Goal: Task Accomplishment & Management: Use online tool/utility

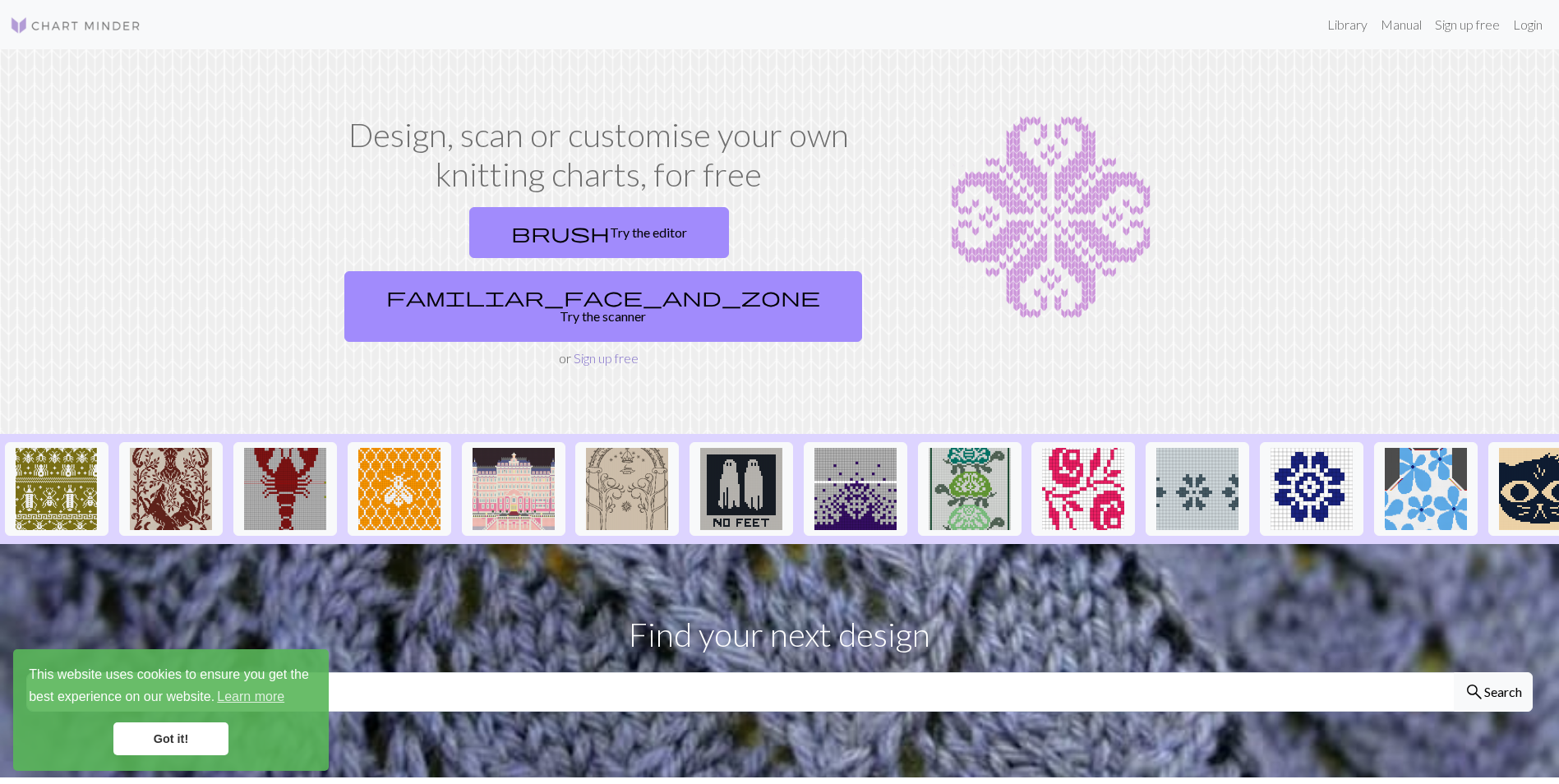
click at [589, 350] on link "Sign up free" at bounding box center [606, 357] width 65 height 15
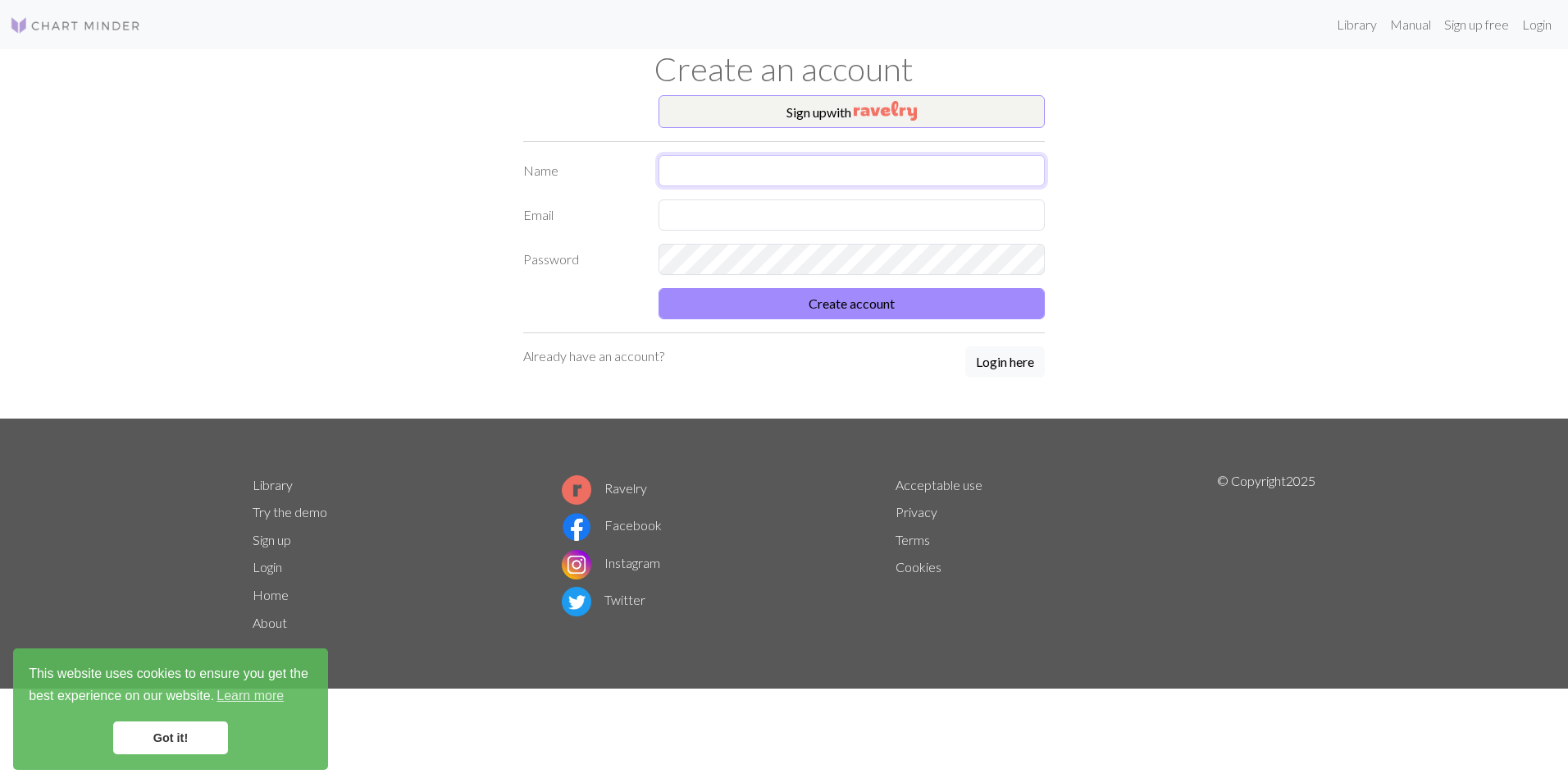
click at [692, 171] on input "text" at bounding box center [851, 170] width 386 height 31
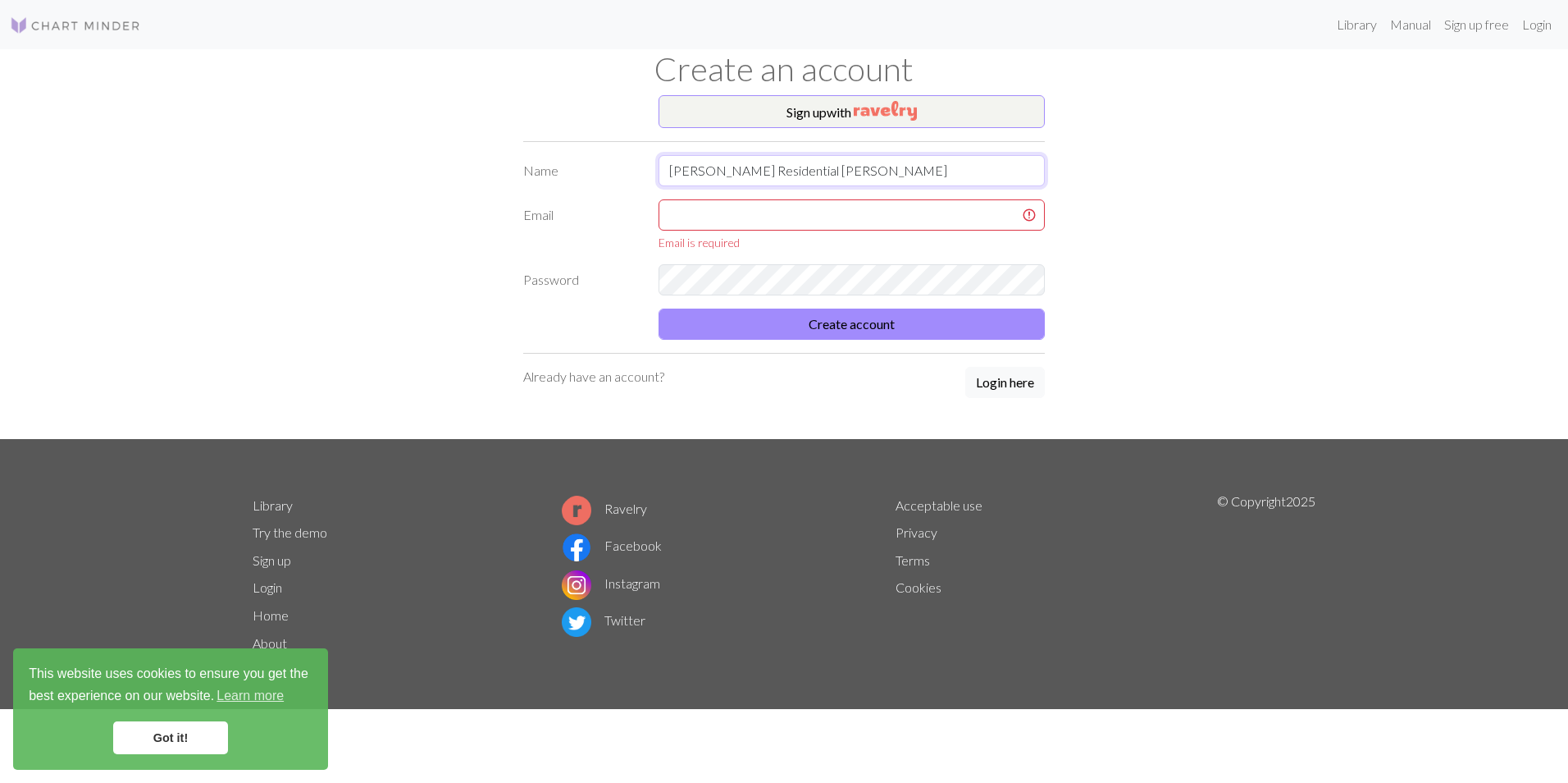
drag, startPoint x: 773, startPoint y: 168, endPoint x: 705, endPoint y: 177, distance: 68.6
click at [705, 177] on input "[PERSON_NAME] Residential [PERSON_NAME]" at bounding box center [851, 170] width 386 height 31
type input "[PERSON_NAME]"
click at [698, 218] on input "text" at bounding box center [851, 215] width 386 height 31
type input "[PERSON_NAME][EMAIL_ADDRESS][PERSON_NAME][DOMAIN_NAME]"
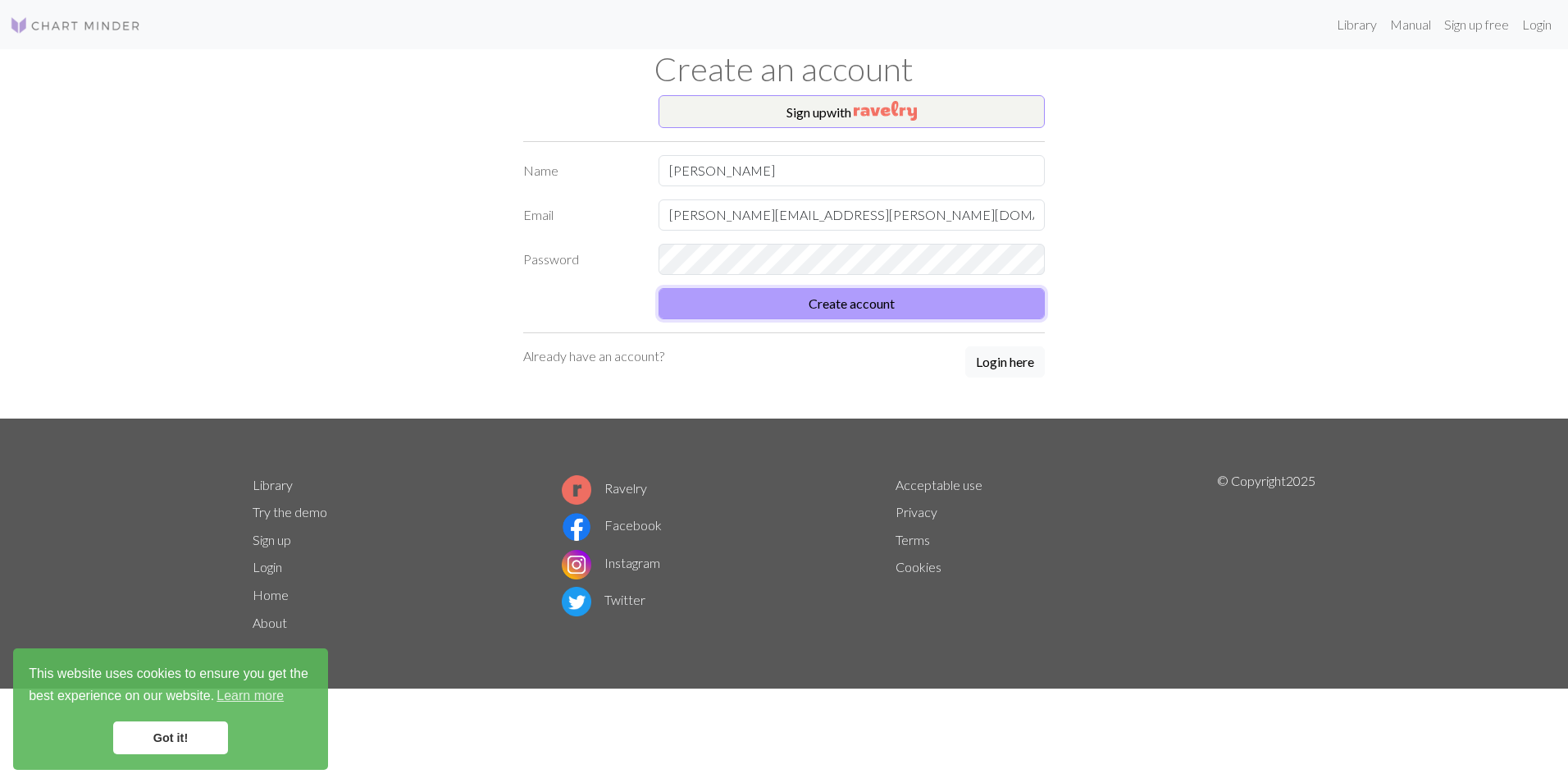
click at [973, 301] on button "Create account" at bounding box center [851, 303] width 386 height 31
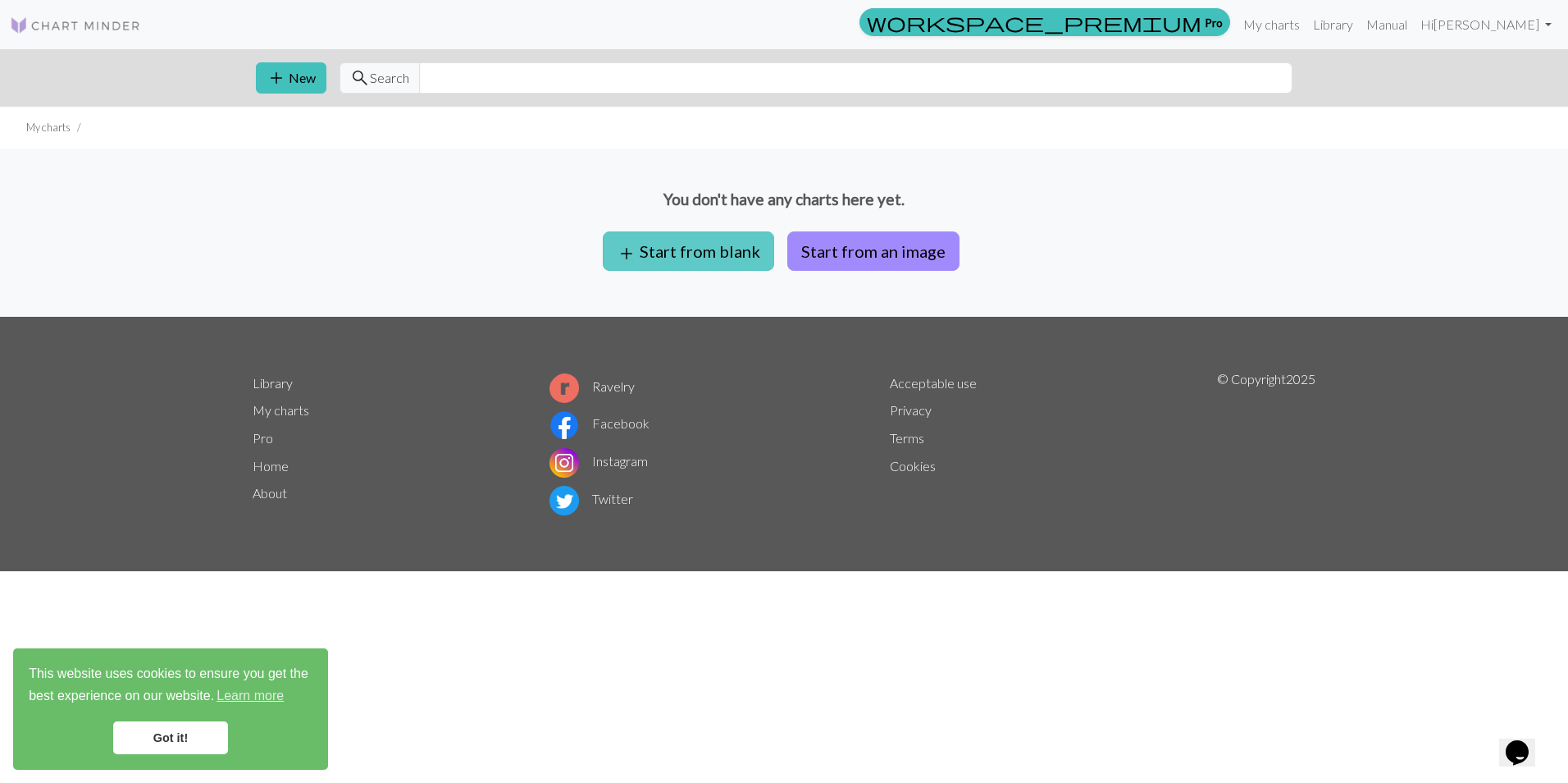
click at [682, 259] on button "add Start from blank" at bounding box center [688, 252] width 171 height 40
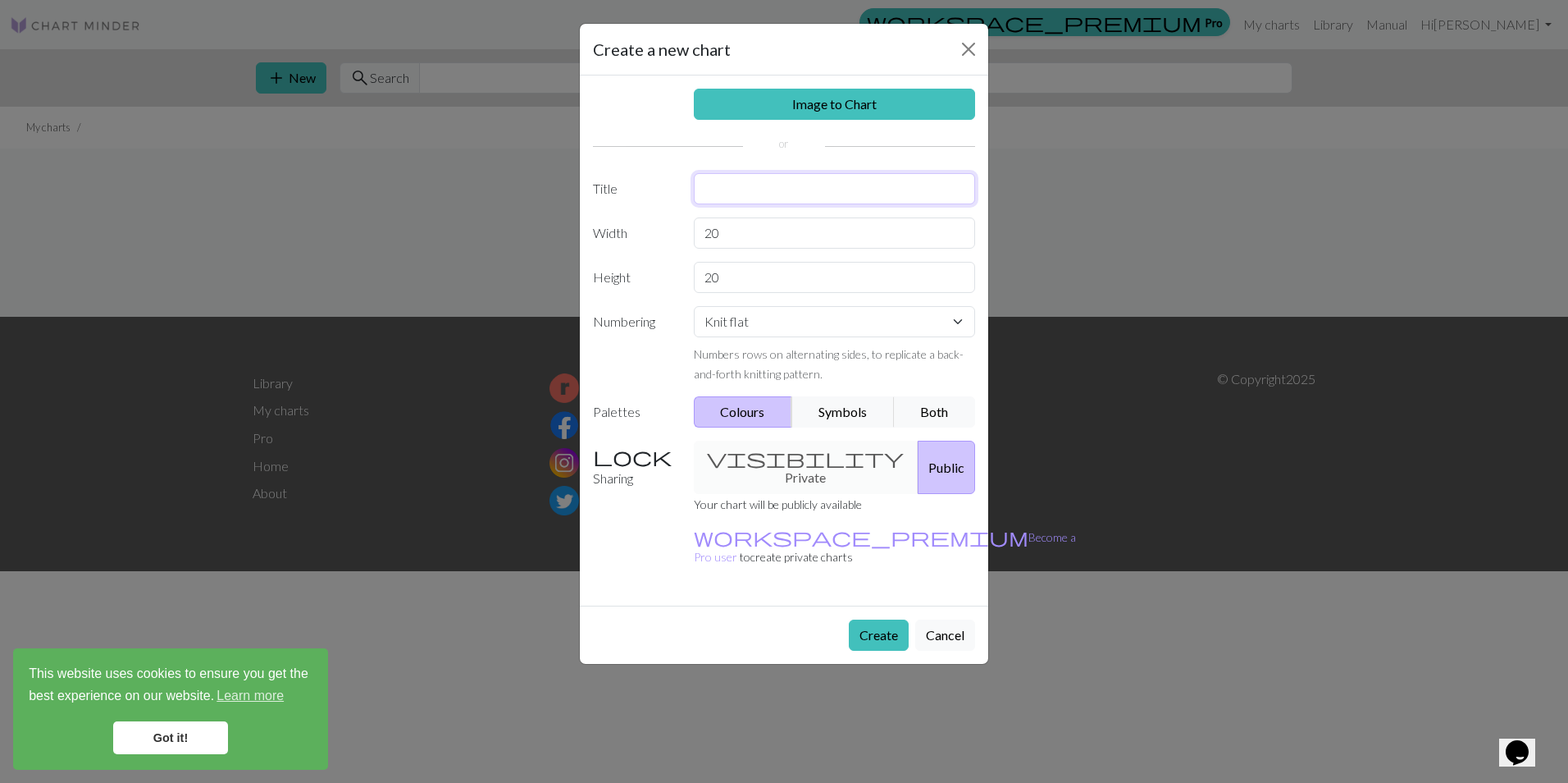
click at [714, 189] on input "text" at bounding box center [835, 188] width 282 height 31
type input "blanket"
click at [733, 244] on input "20" at bounding box center [835, 233] width 282 height 31
click at [878, 619] on button "Create" at bounding box center [879, 635] width 60 height 31
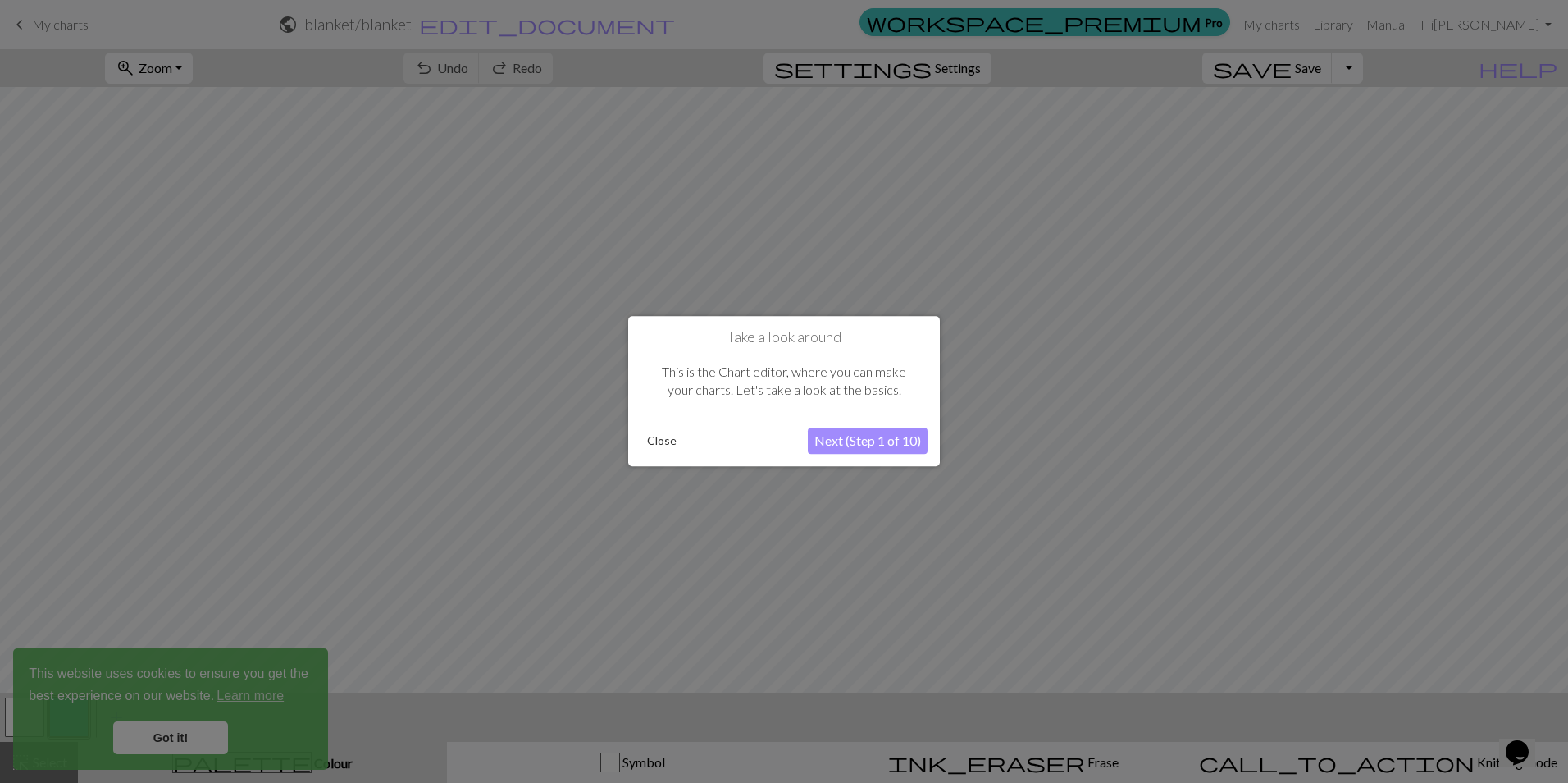
click at [909, 438] on button "Next (Step 1 of 10)" at bounding box center [868, 441] width 119 height 26
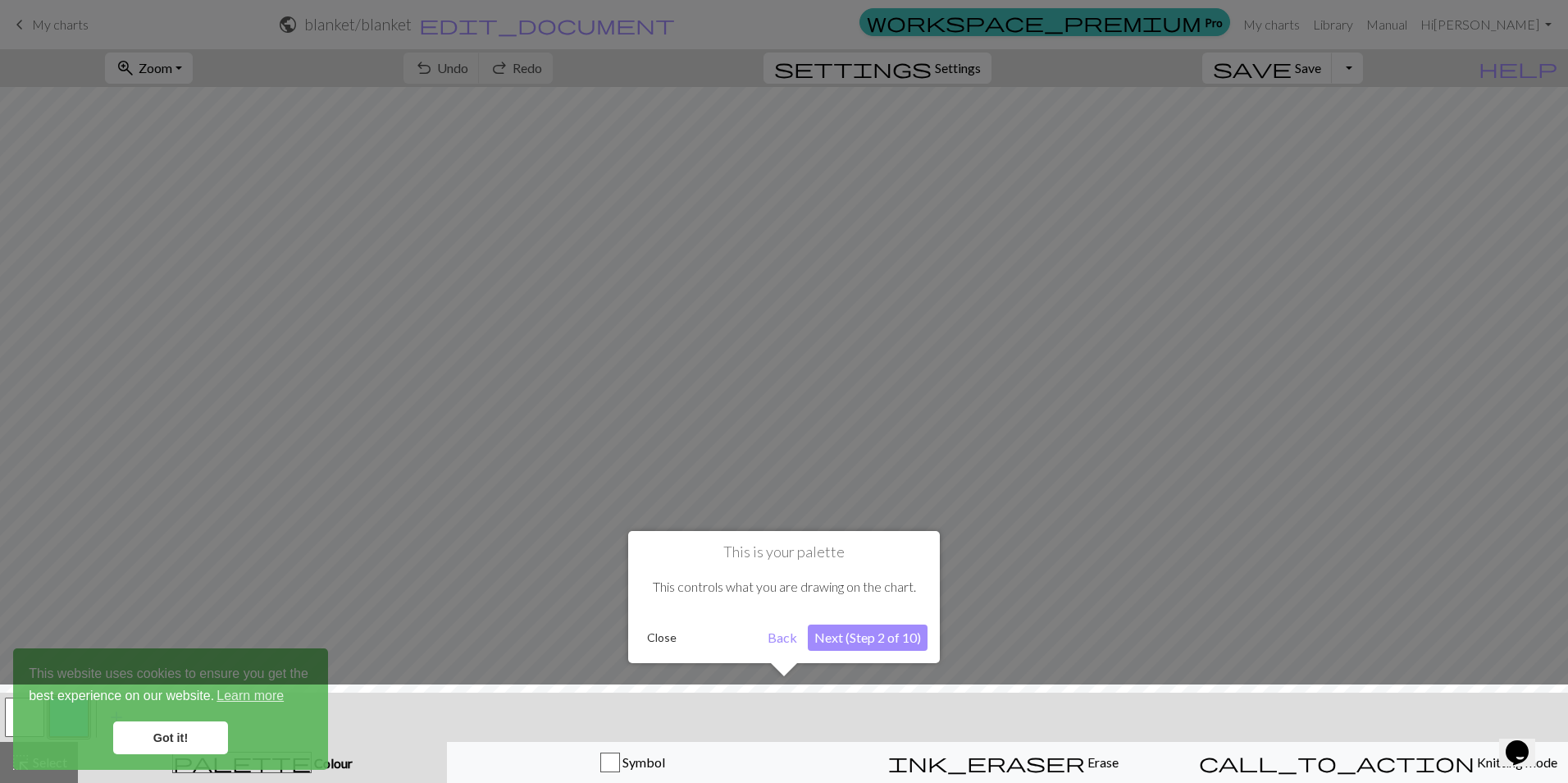
click at [863, 640] on button "Next (Step 2 of 10)" at bounding box center [868, 637] width 119 height 26
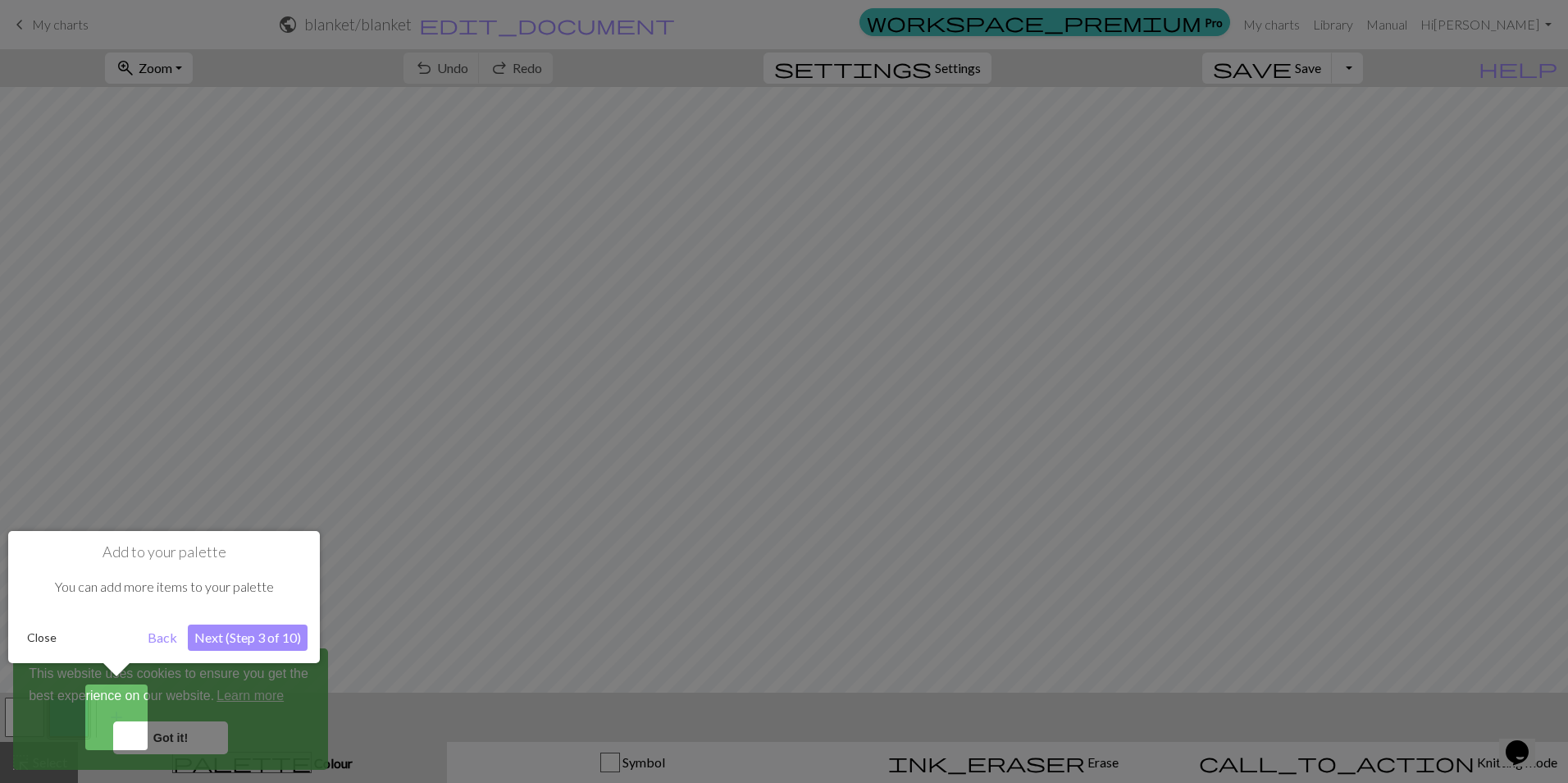
click at [276, 635] on button "Next (Step 3 of 10)" at bounding box center [248, 637] width 119 height 26
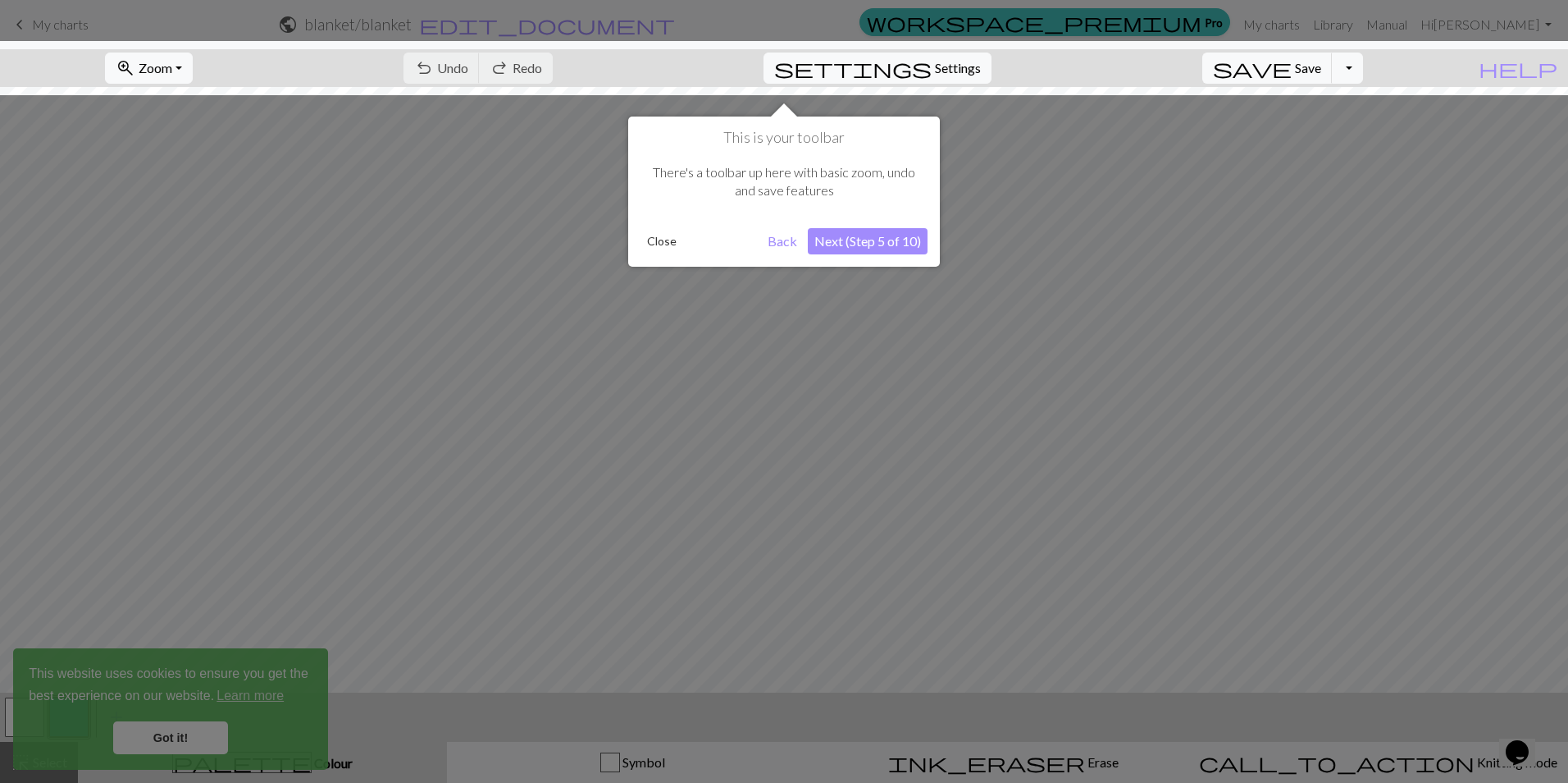
click at [202, 735] on div at bounding box center [784, 391] width 1568 height 783
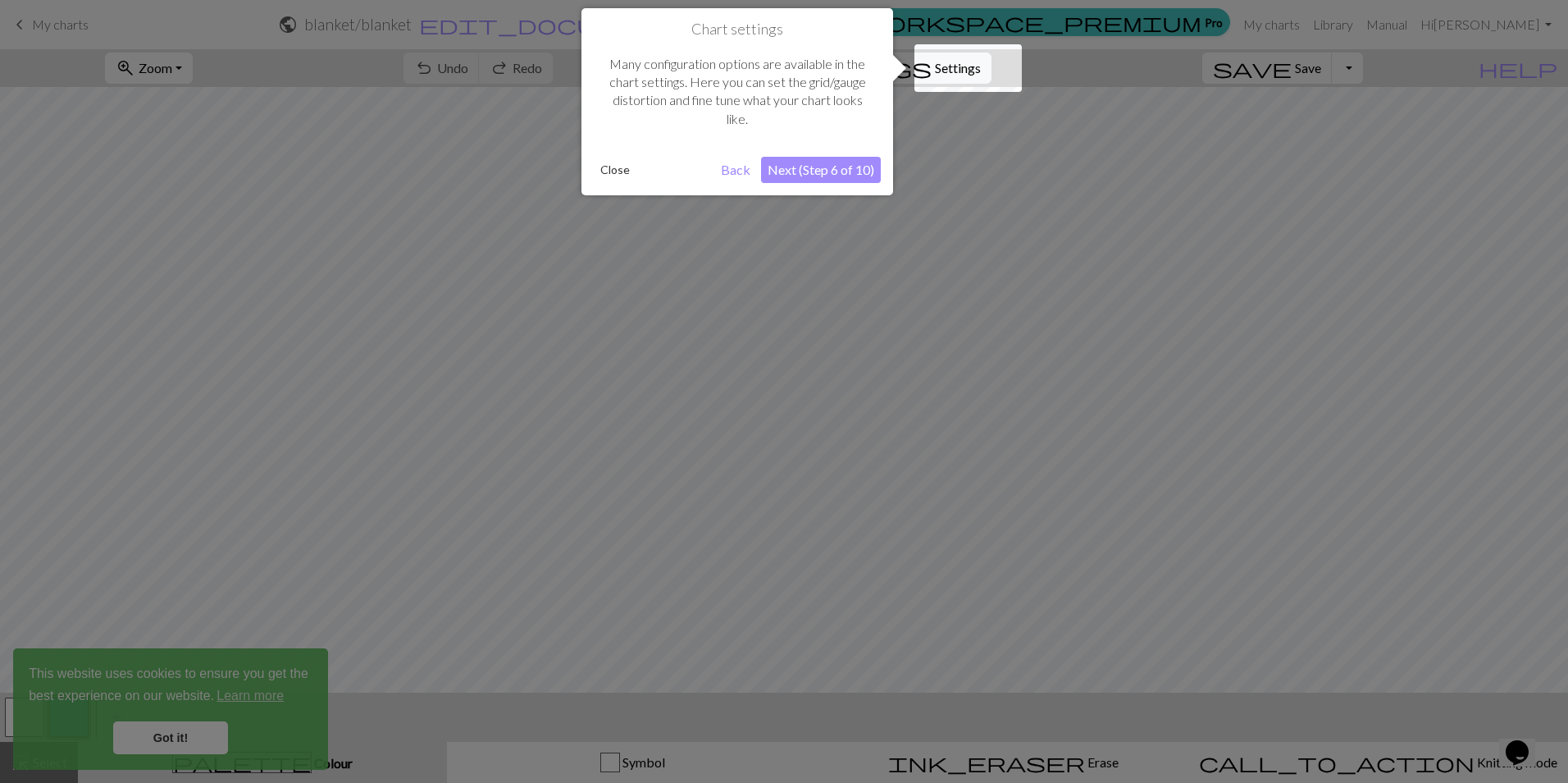
click at [829, 172] on button "Next (Step 6 of 10)" at bounding box center [821, 169] width 119 height 26
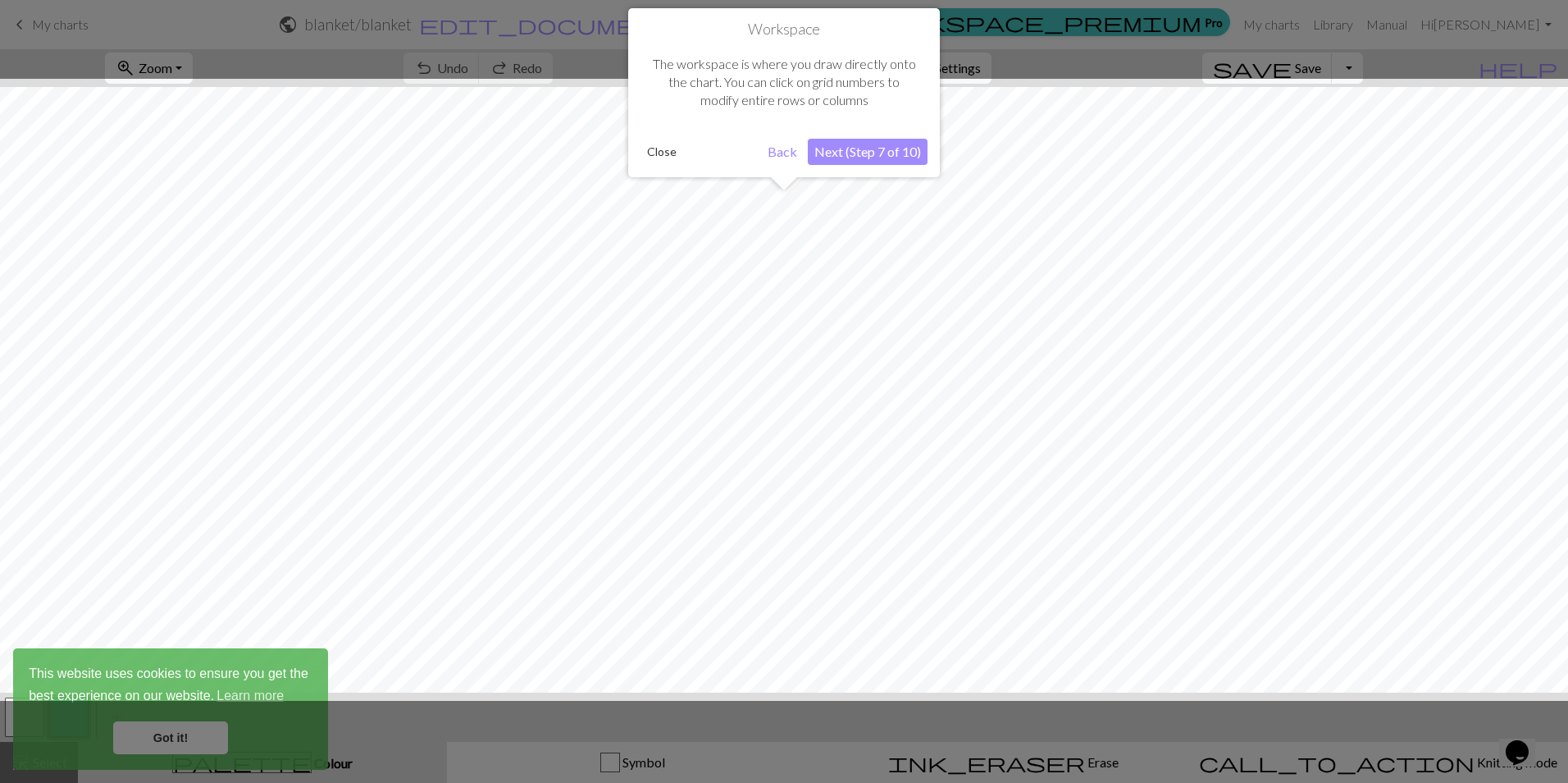
click at [838, 153] on button "Next (Step 7 of 10)" at bounding box center [868, 151] width 119 height 26
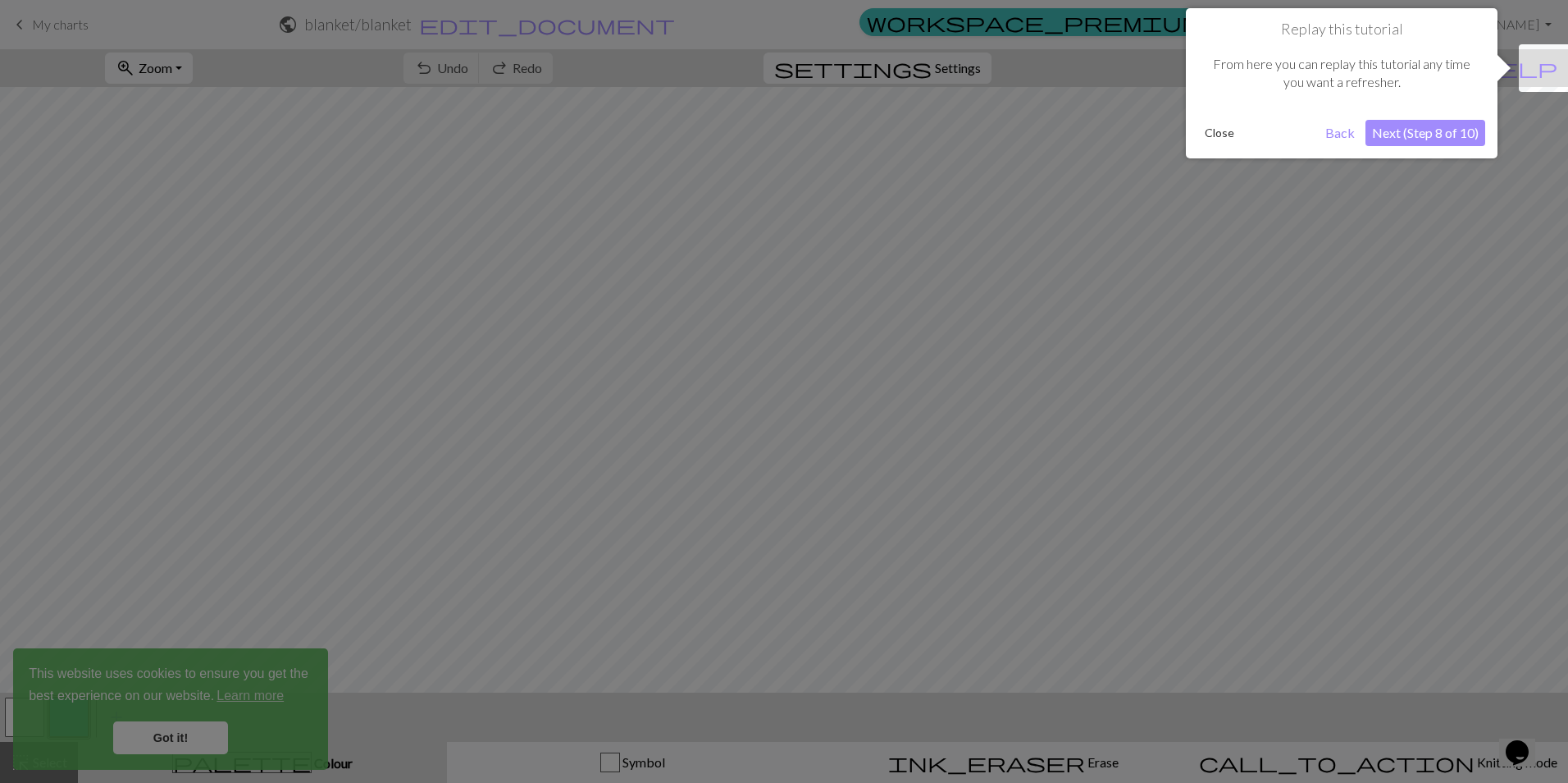
click at [1402, 134] on button "Next (Step 8 of 10)" at bounding box center [1425, 132] width 119 height 26
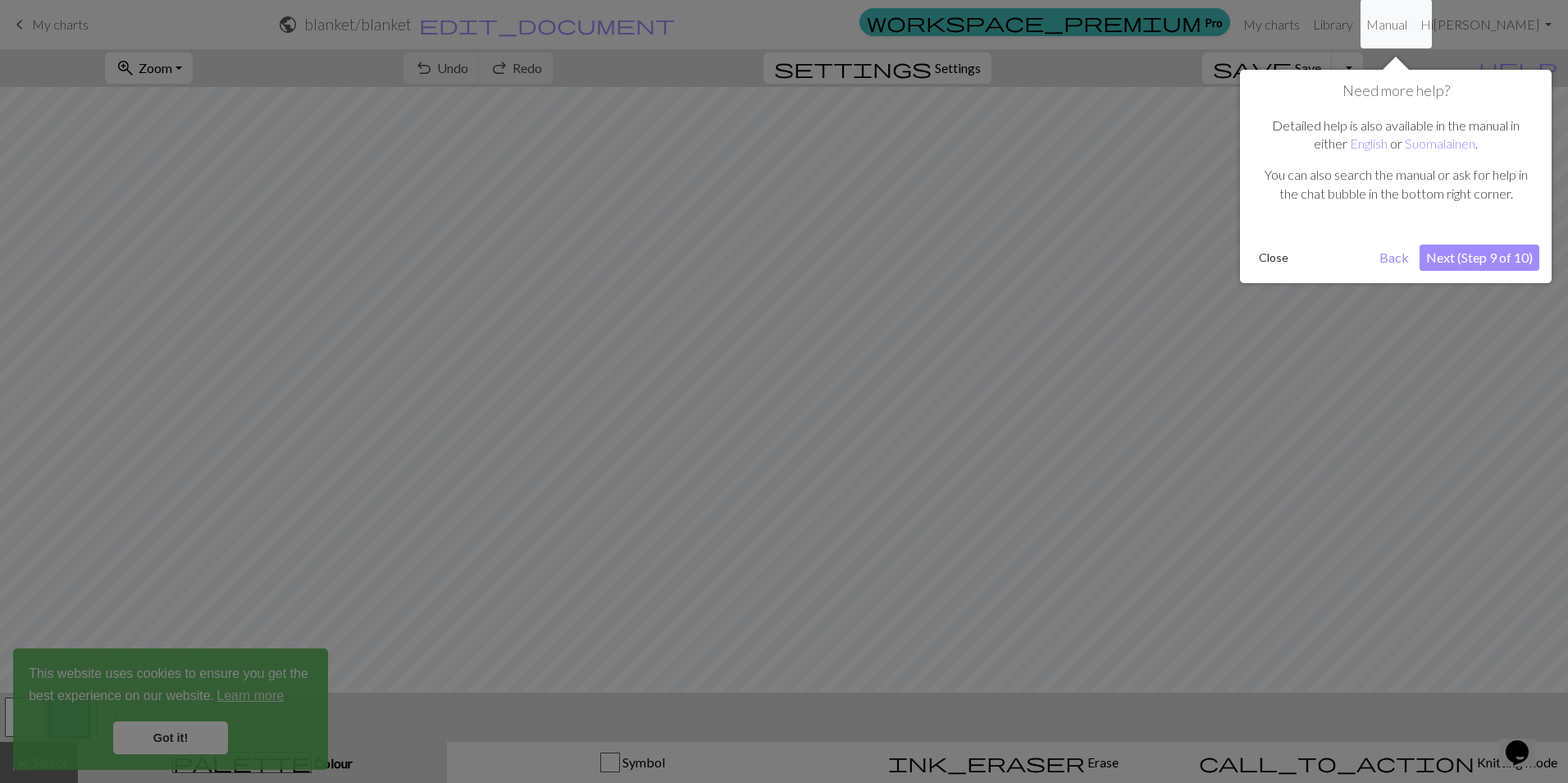
click at [1478, 264] on button "Next (Step 9 of 10)" at bounding box center [1479, 257] width 119 height 26
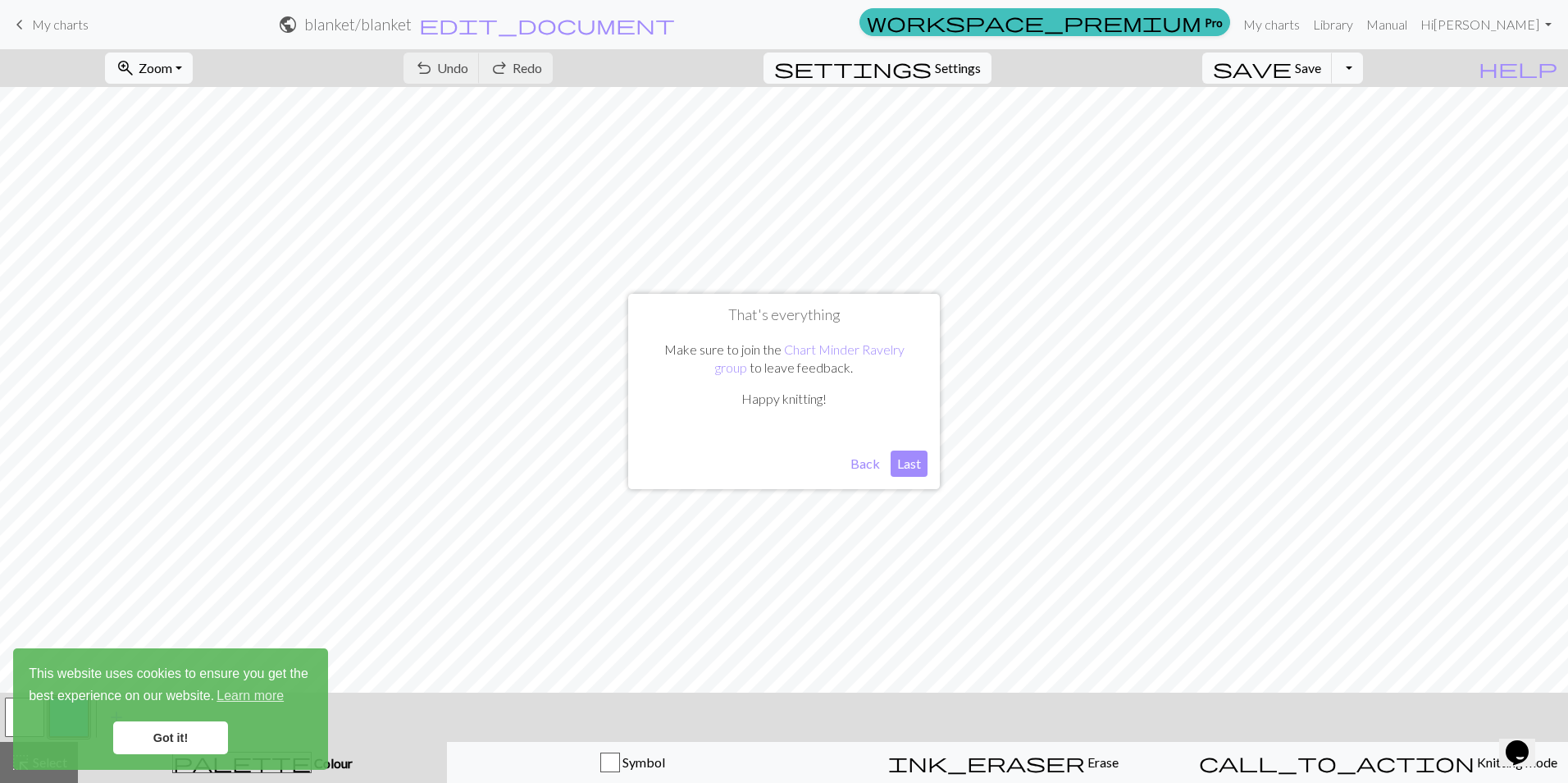
click at [908, 464] on button "Last" at bounding box center [909, 463] width 37 height 26
click at [150, 741] on link "Got it!" at bounding box center [170, 738] width 115 height 33
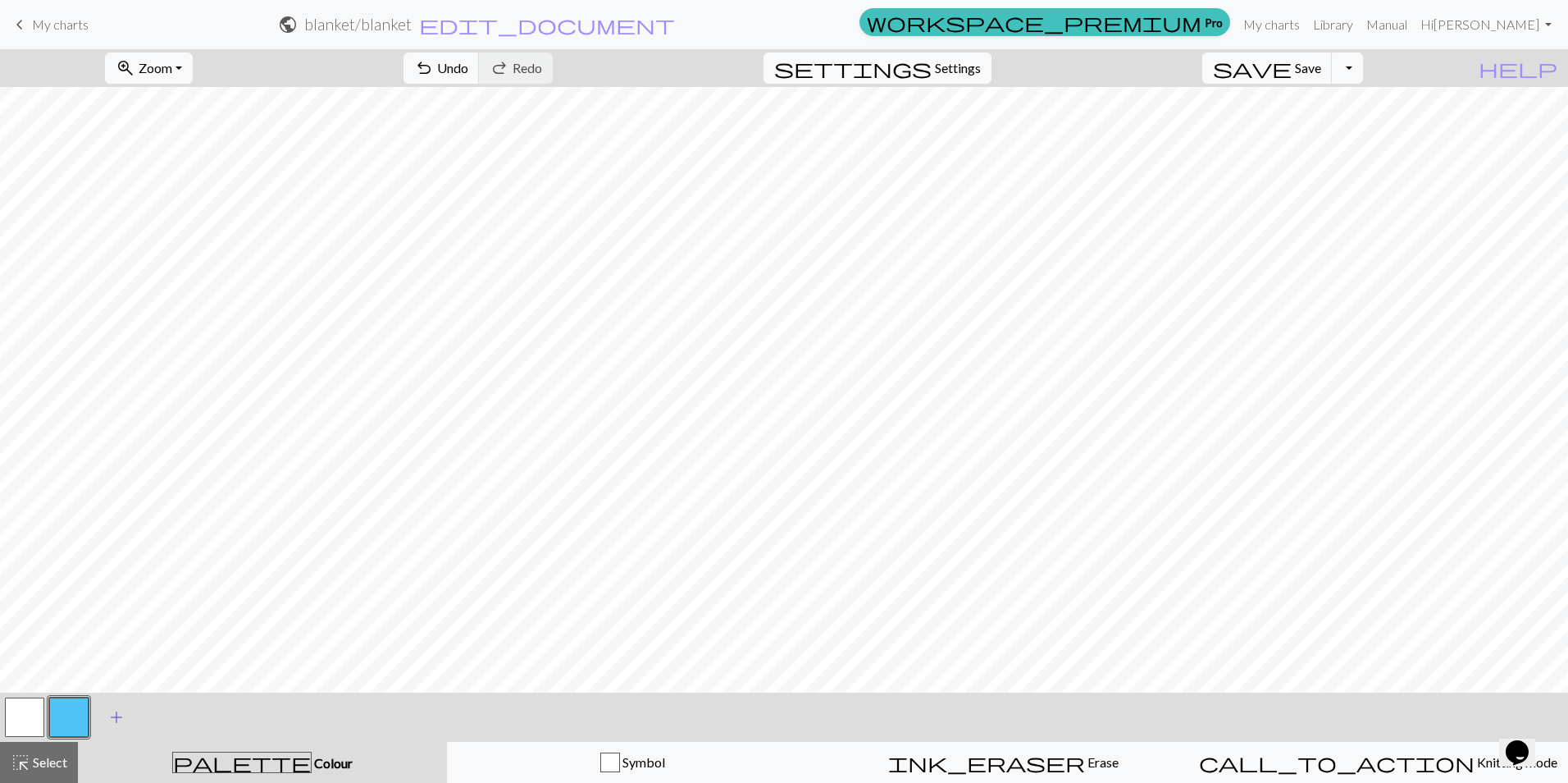
click at [115, 711] on span "add" at bounding box center [117, 717] width 20 height 23
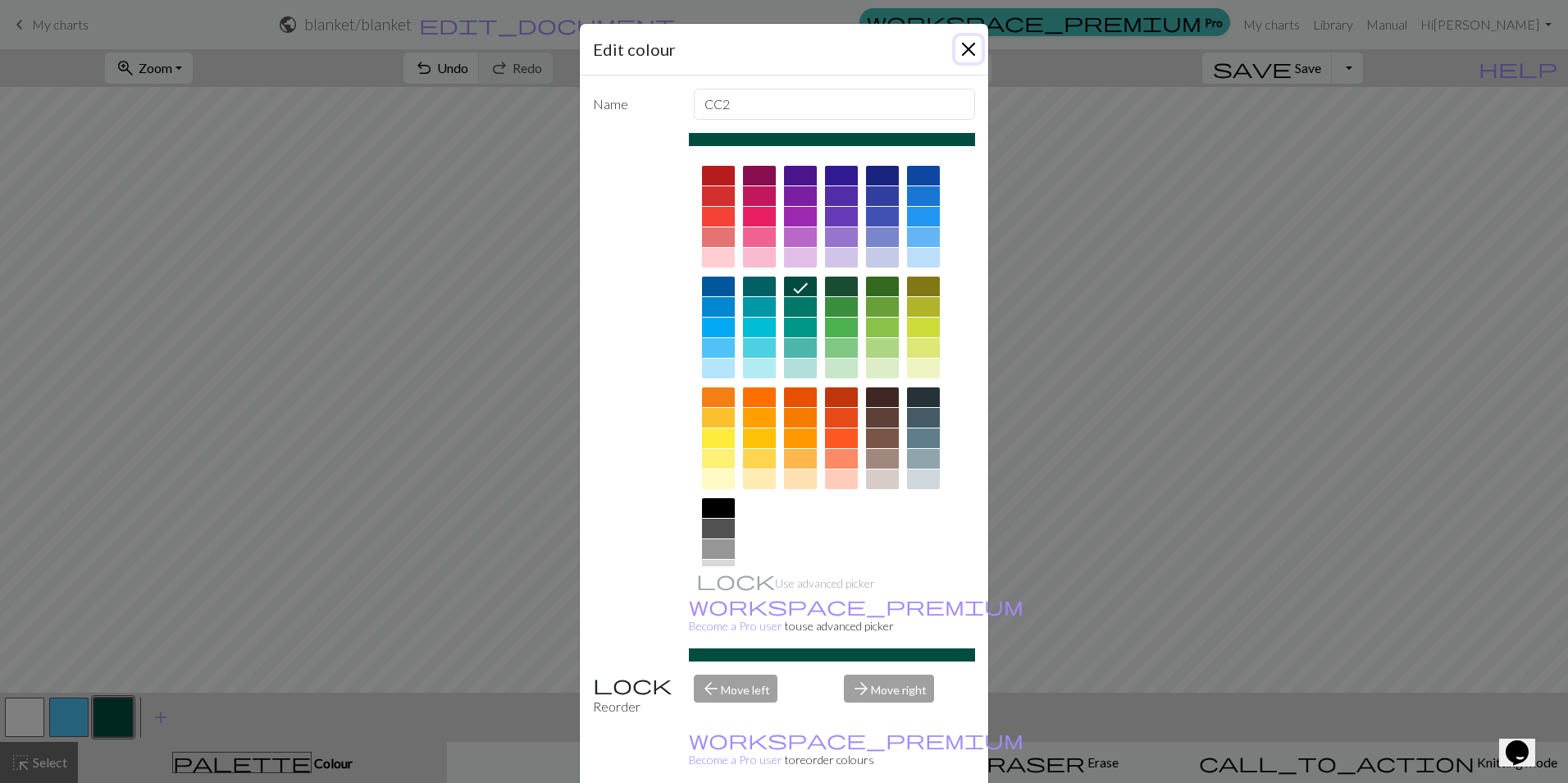
click at [958, 50] on button "Close" at bounding box center [968, 49] width 26 height 26
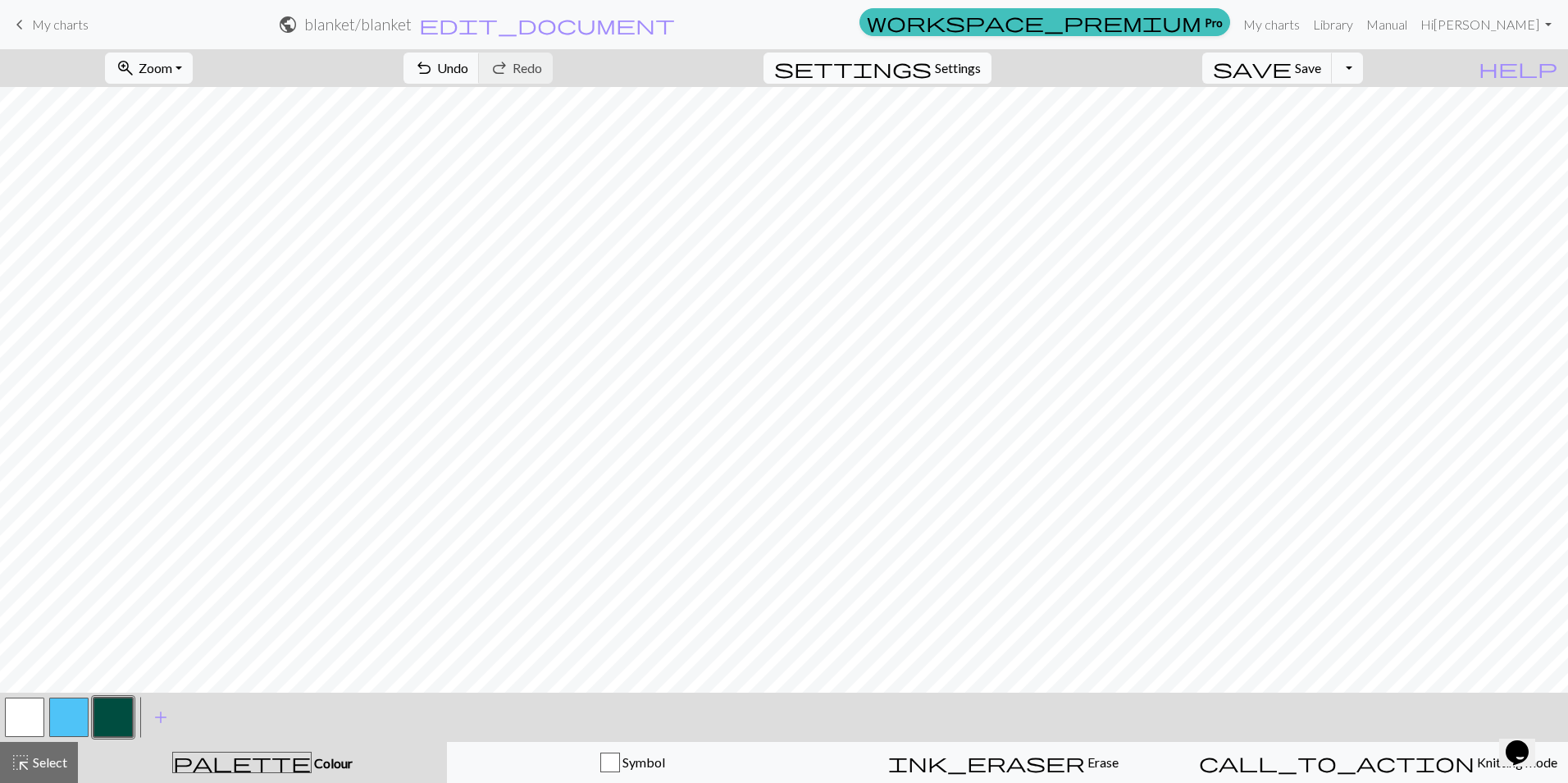
click at [978, 60] on span "Settings" at bounding box center [958, 68] width 46 height 20
select select "aran"
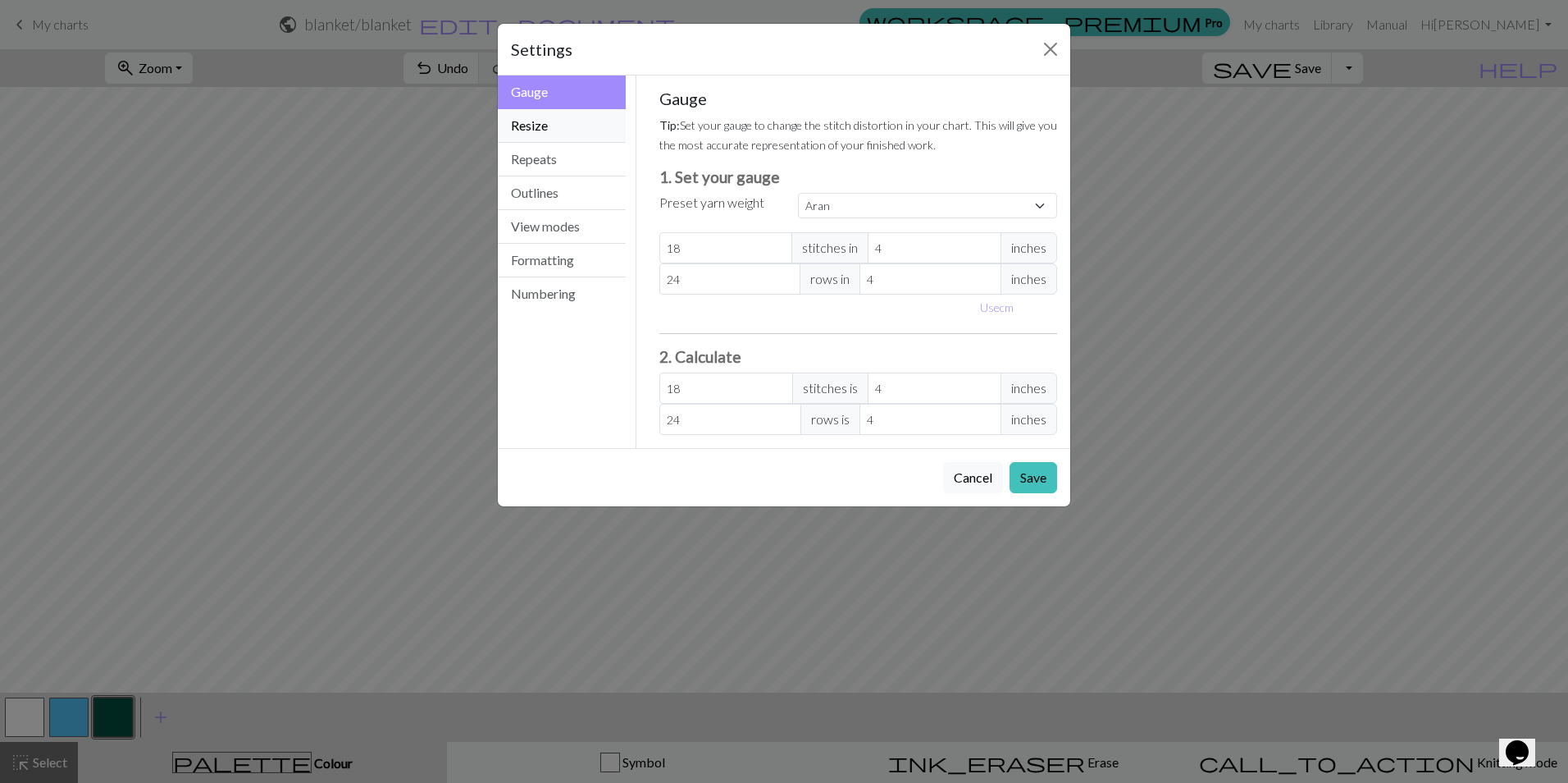
click at [539, 128] on button "Resize" at bounding box center [561, 126] width 128 height 33
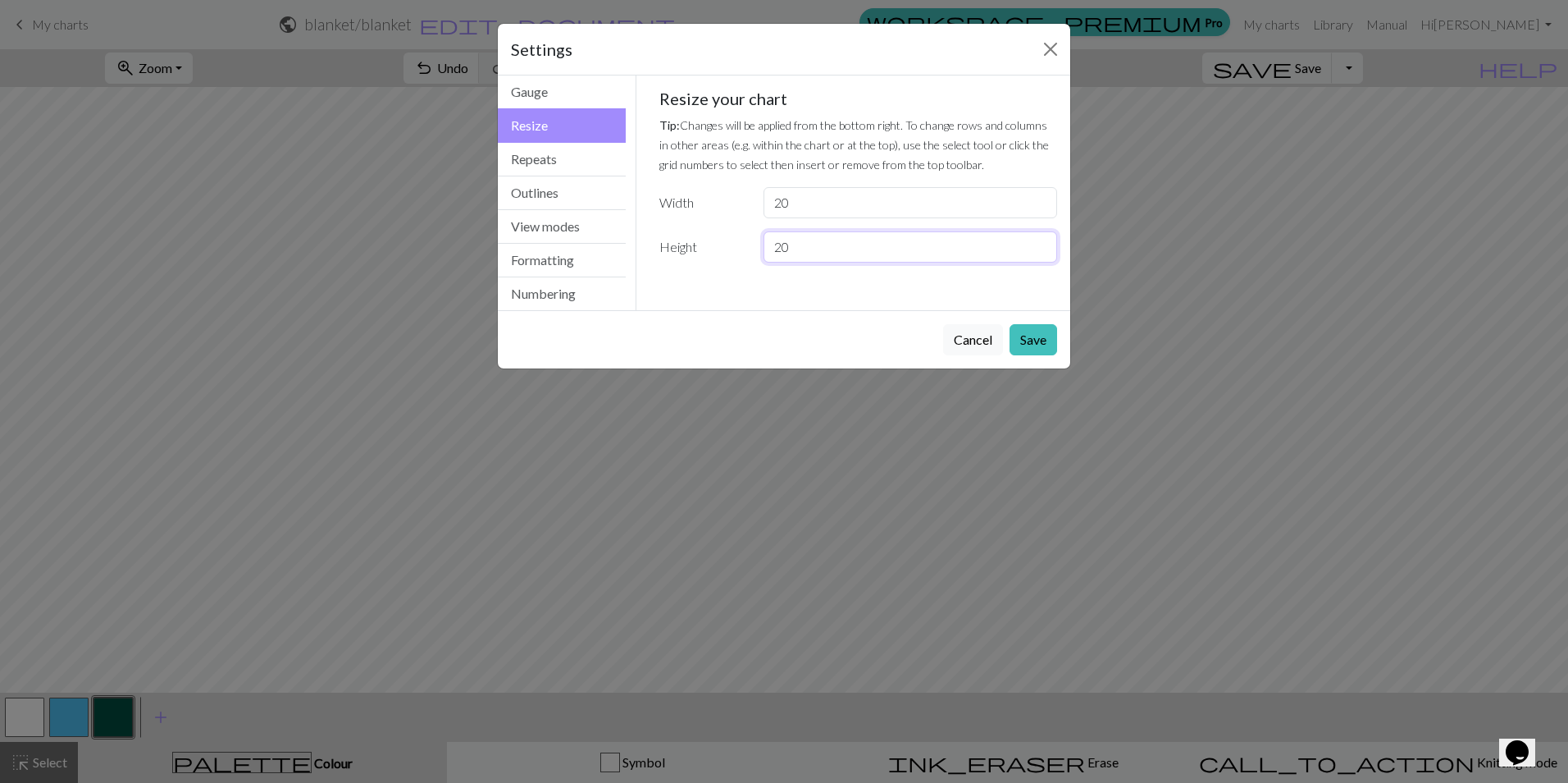
drag, startPoint x: 805, startPoint y: 252, endPoint x: 769, endPoint y: 253, distance: 36.0
click at [769, 253] on input "20" at bounding box center [910, 247] width 294 height 31
type input "80"
click at [1037, 346] on button "Save" at bounding box center [1033, 339] width 48 height 31
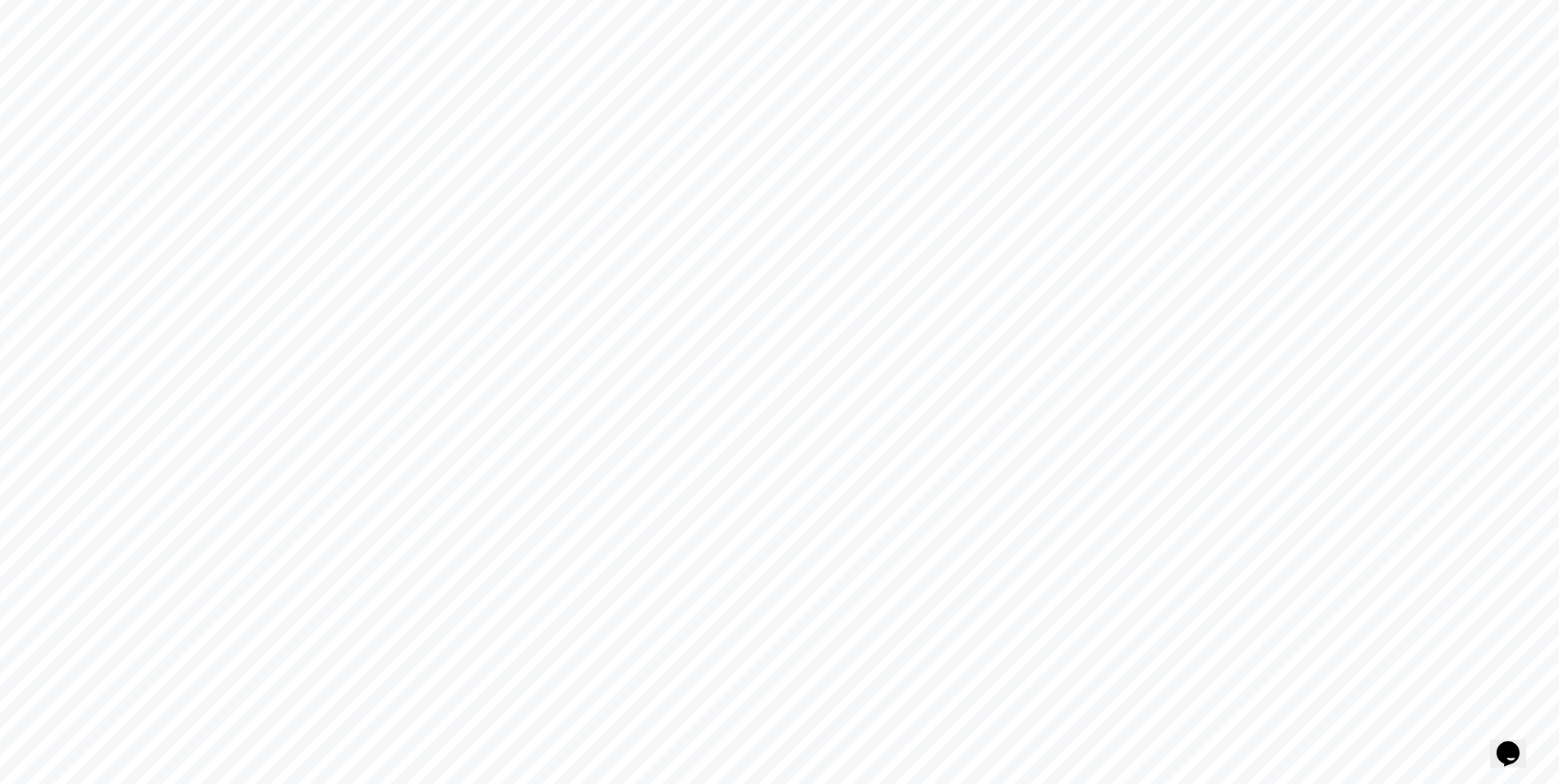
scroll to position [782, 0]
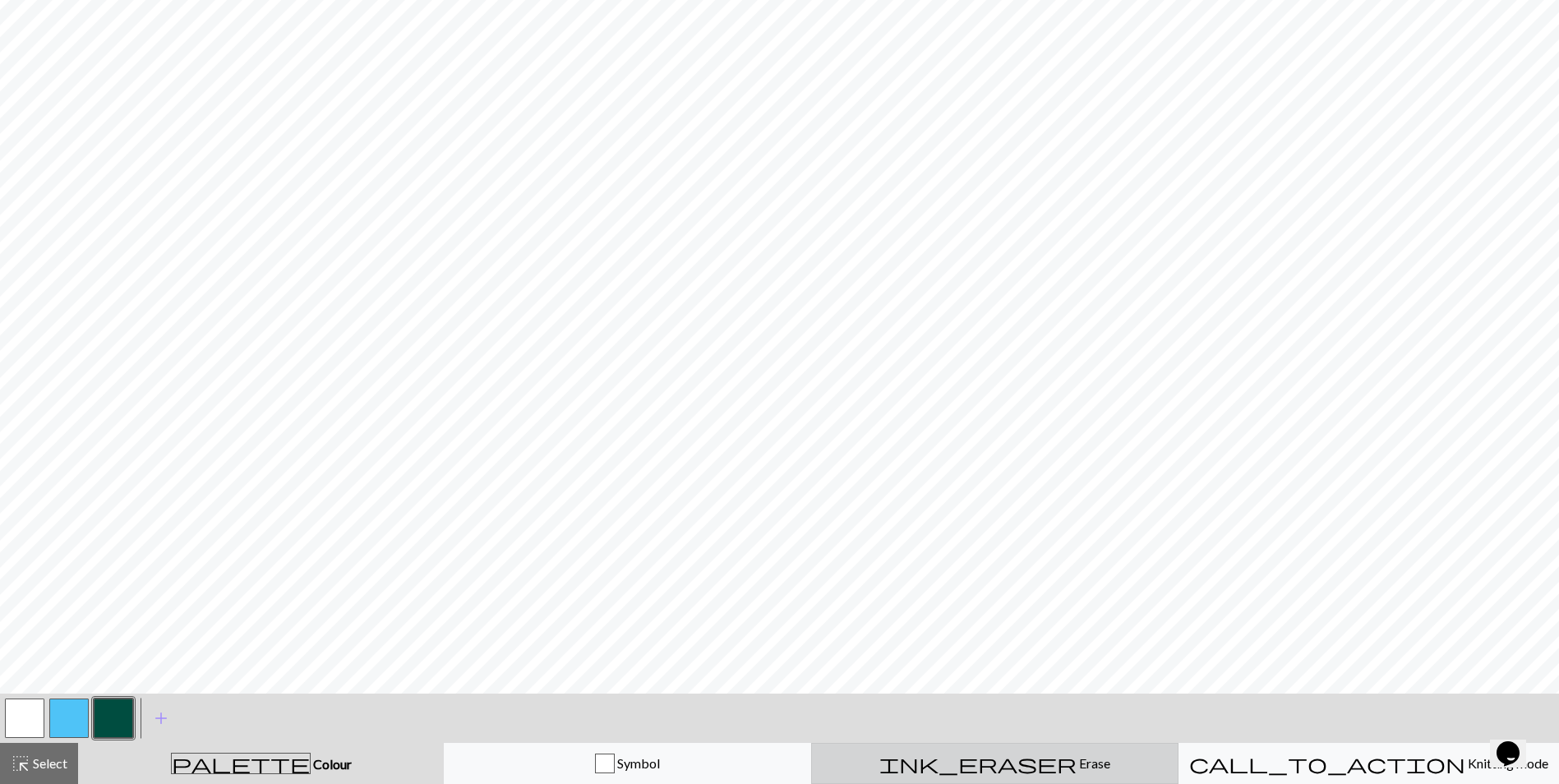
click at [999, 752] on button "ink_eraser Erase Erase" at bounding box center [994, 763] width 367 height 41
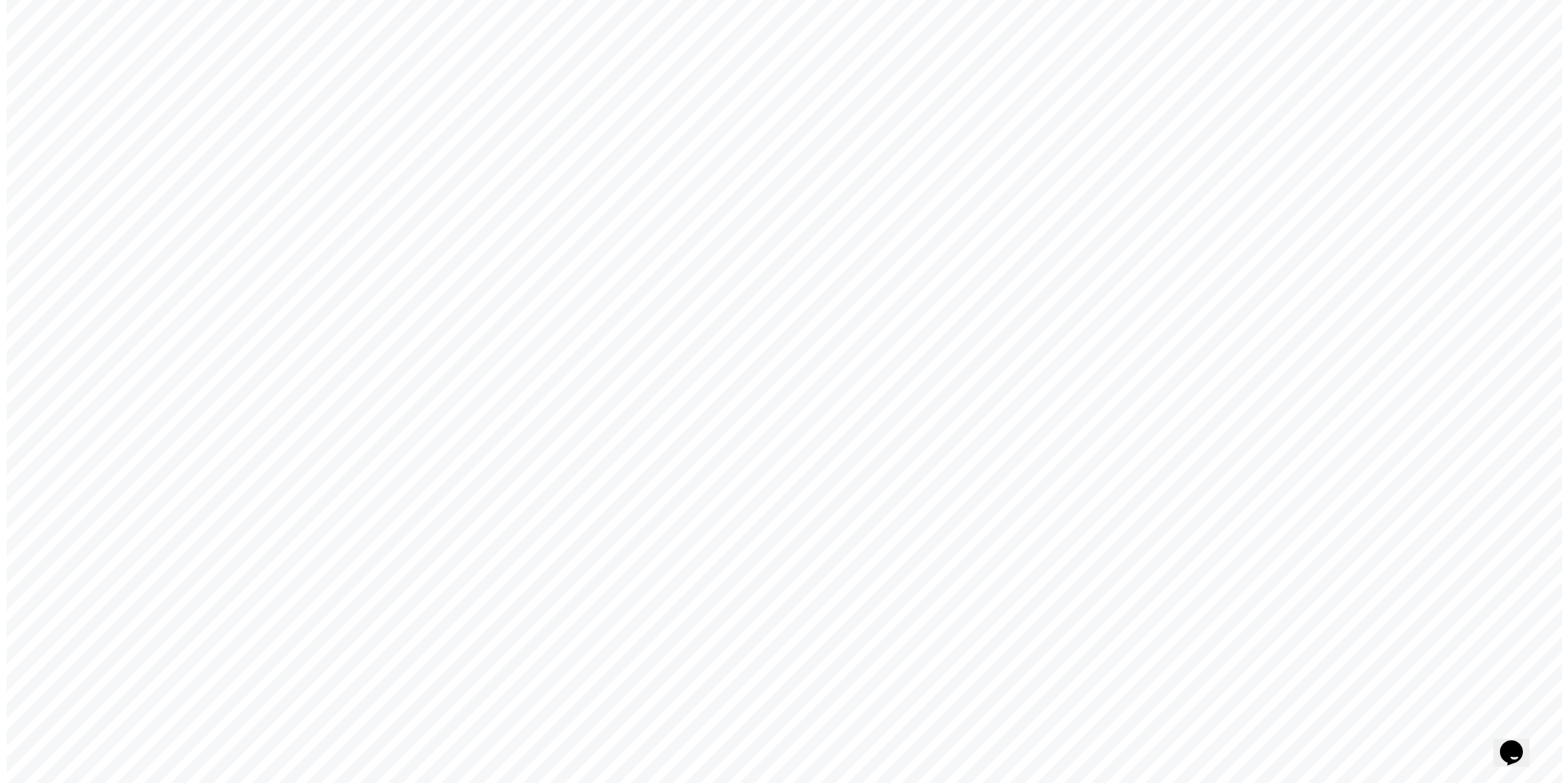
scroll to position [732, 0]
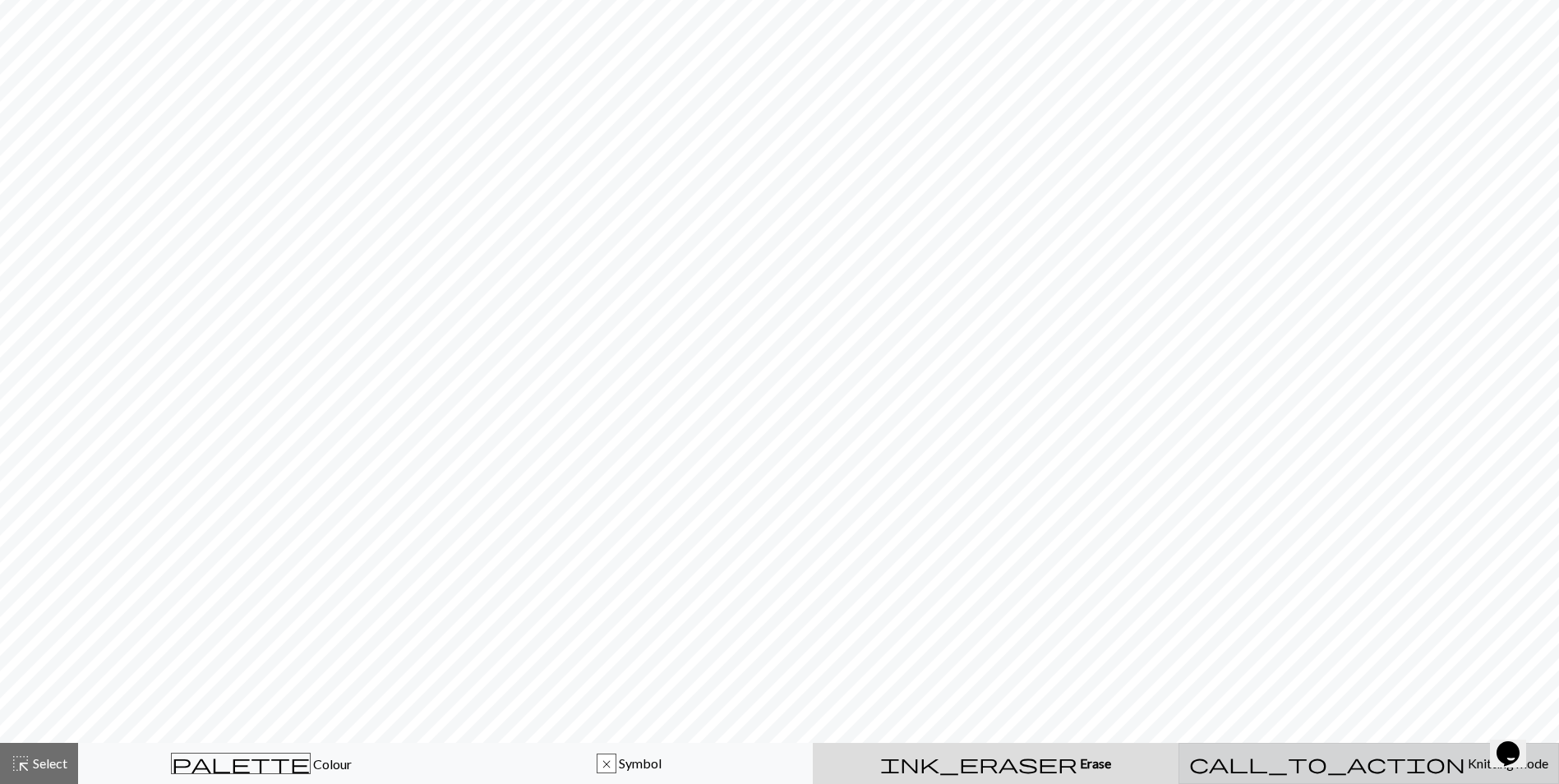
click at [1338, 761] on span "call_to_action" at bounding box center [1327, 763] width 276 height 23
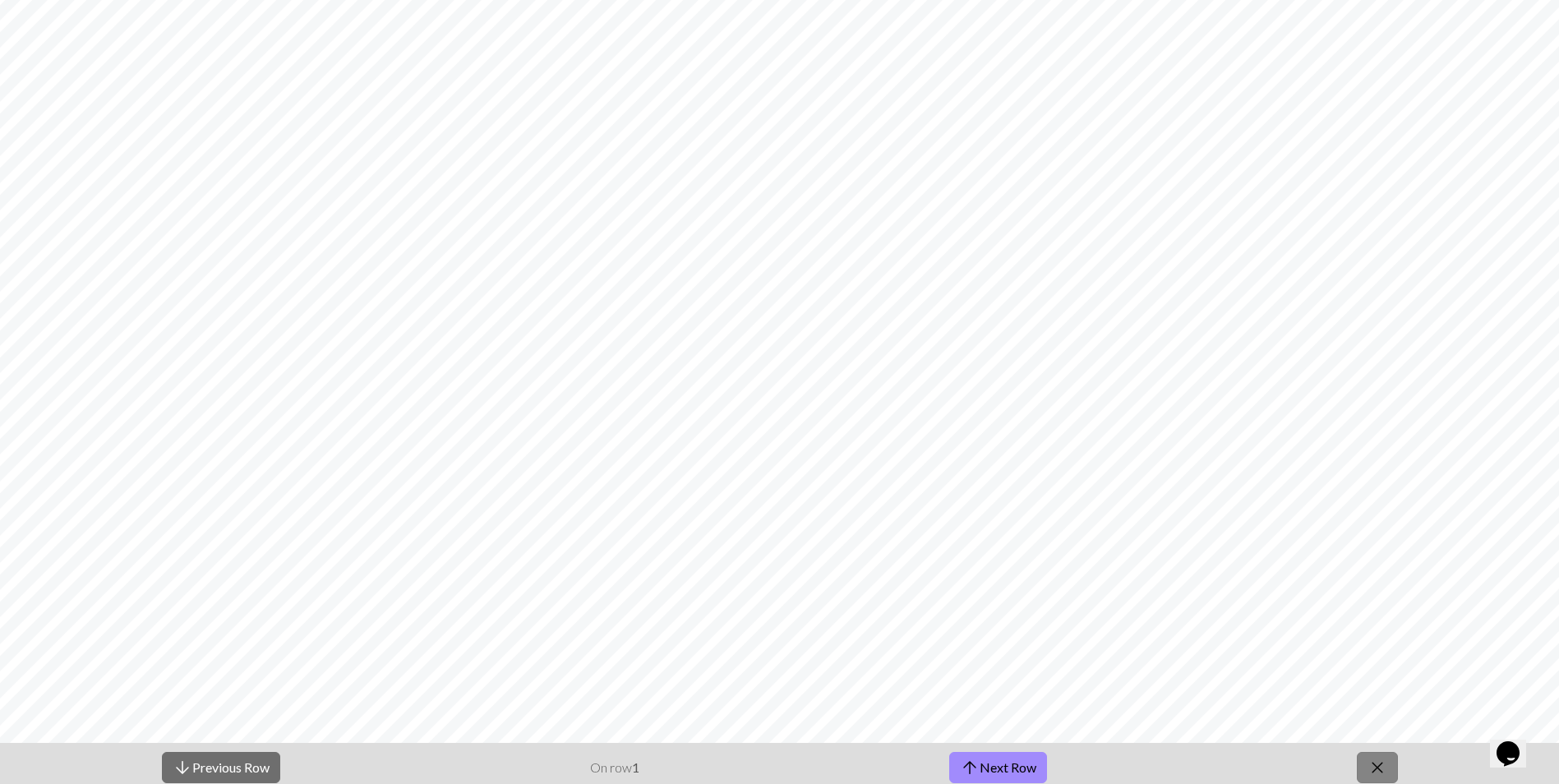
click at [1363, 765] on button "close" at bounding box center [1377, 768] width 41 height 31
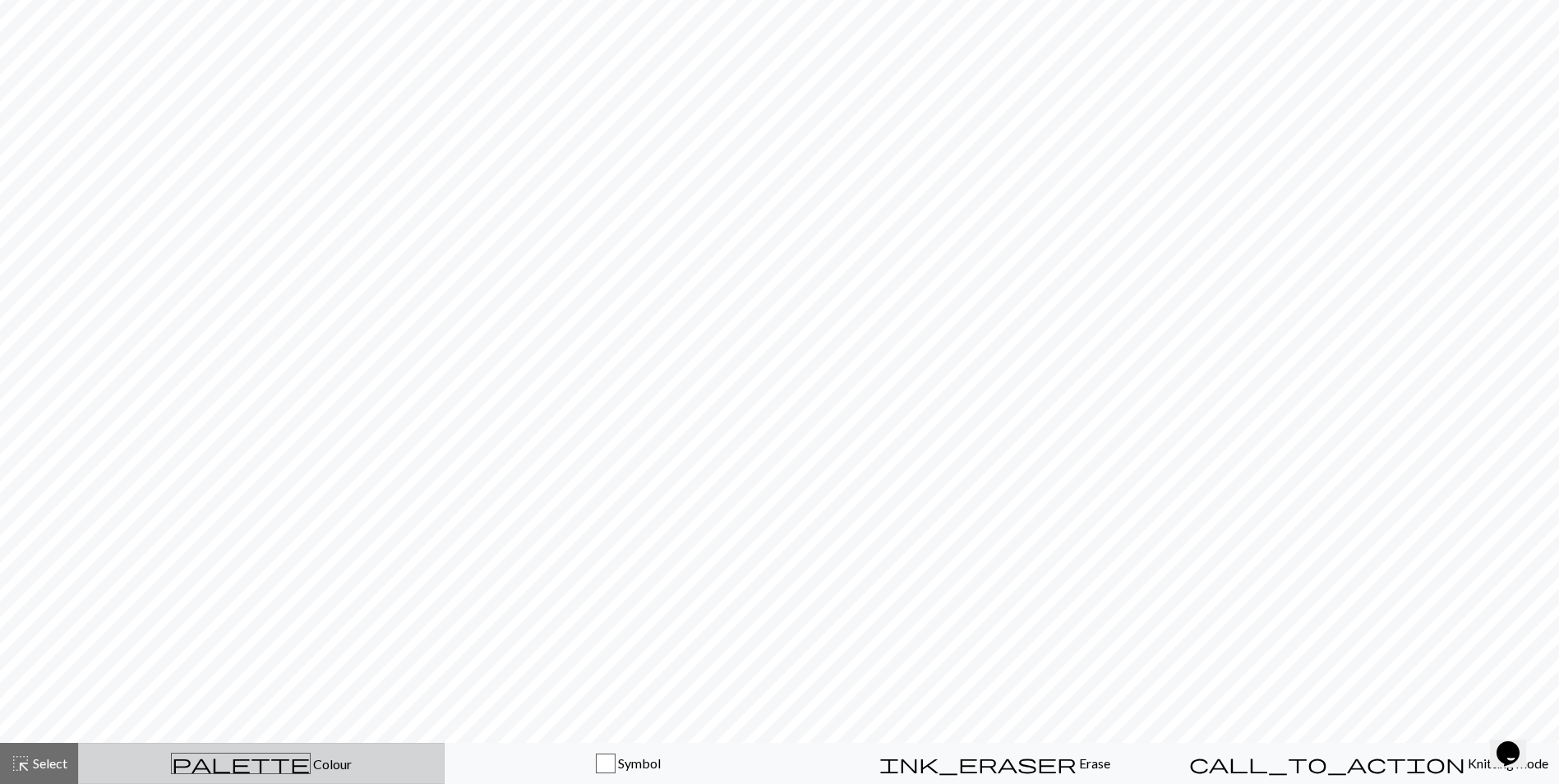
click at [221, 756] on div "palette Colour Colour" at bounding box center [261, 763] width 345 height 22
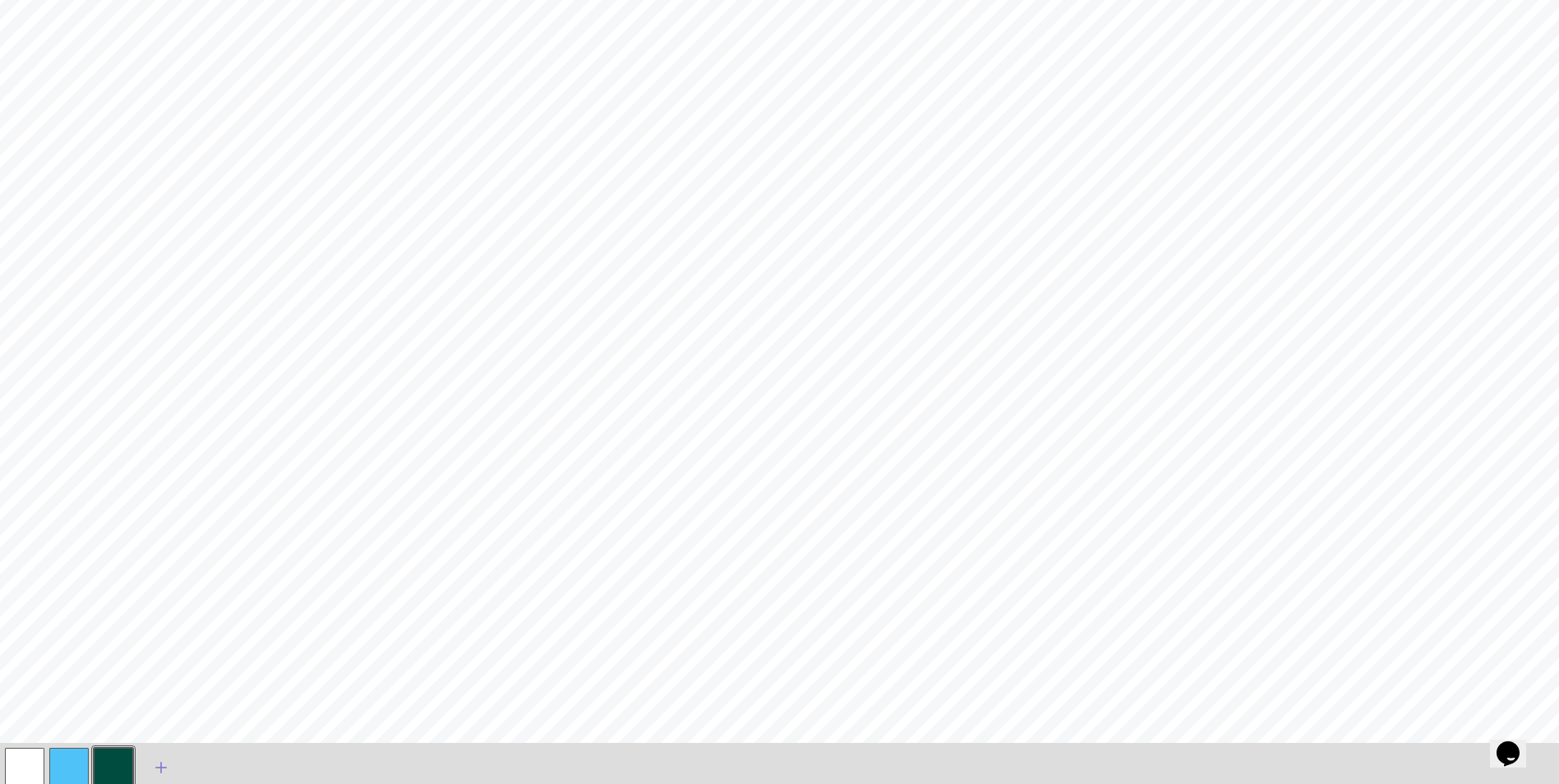
click at [157, 770] on span "add" at bounding box center [161, 767] width 20 height 23
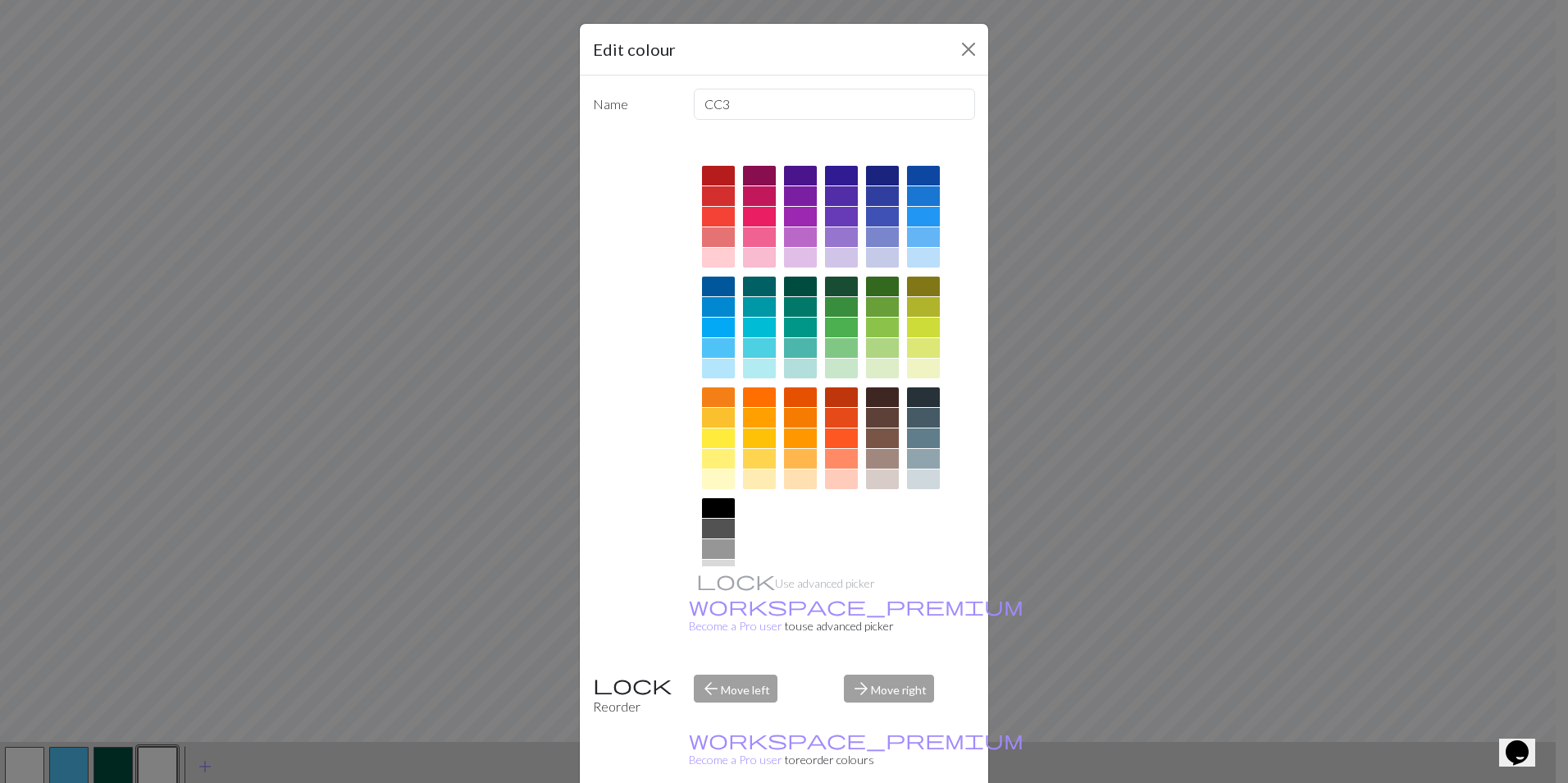
click at [832, 344] on div at bounding box center [841, 349] width 33 height 20
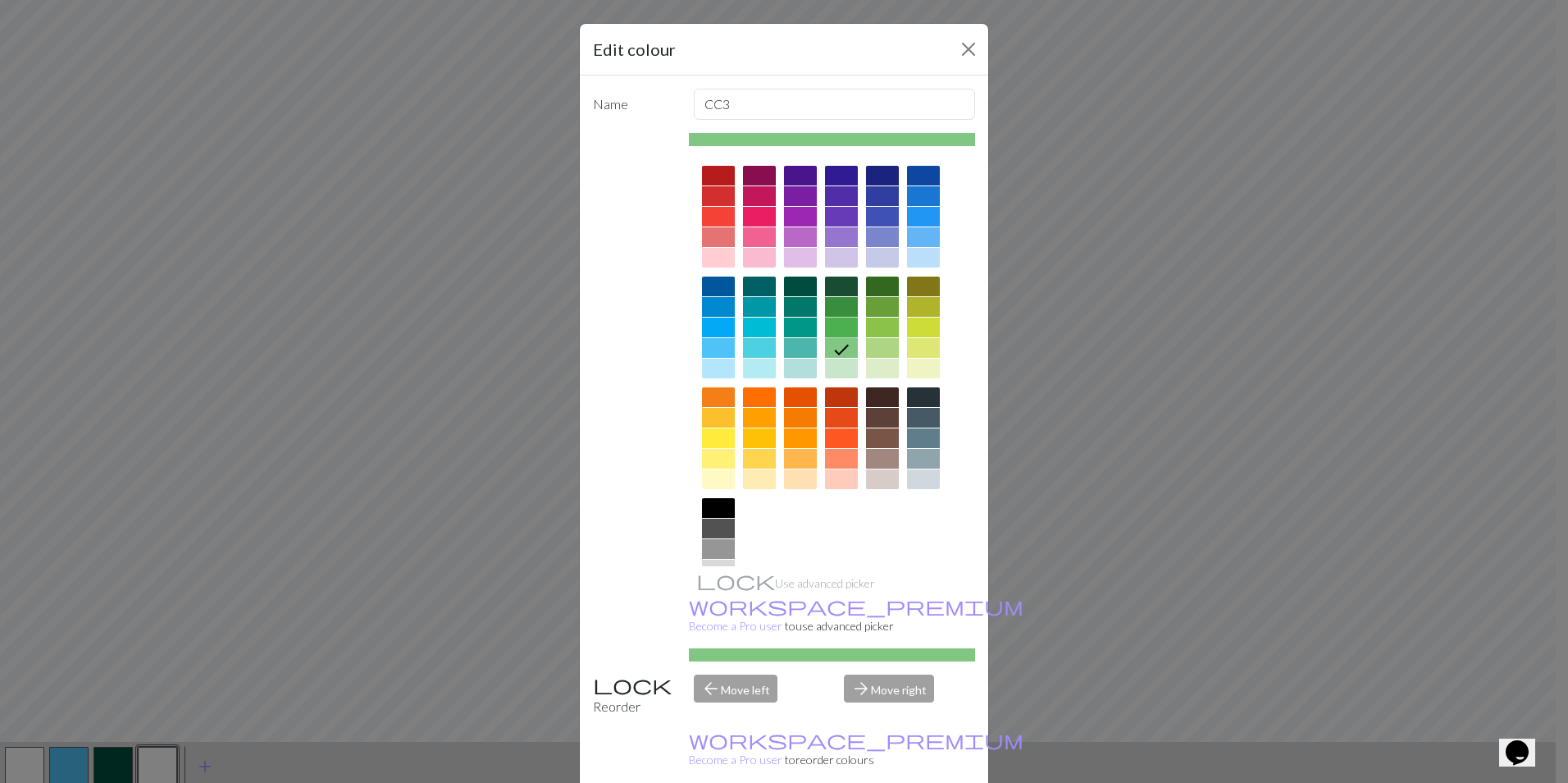
click at [834, 325] on div at bounding box center [841, 328] width 33 height 20
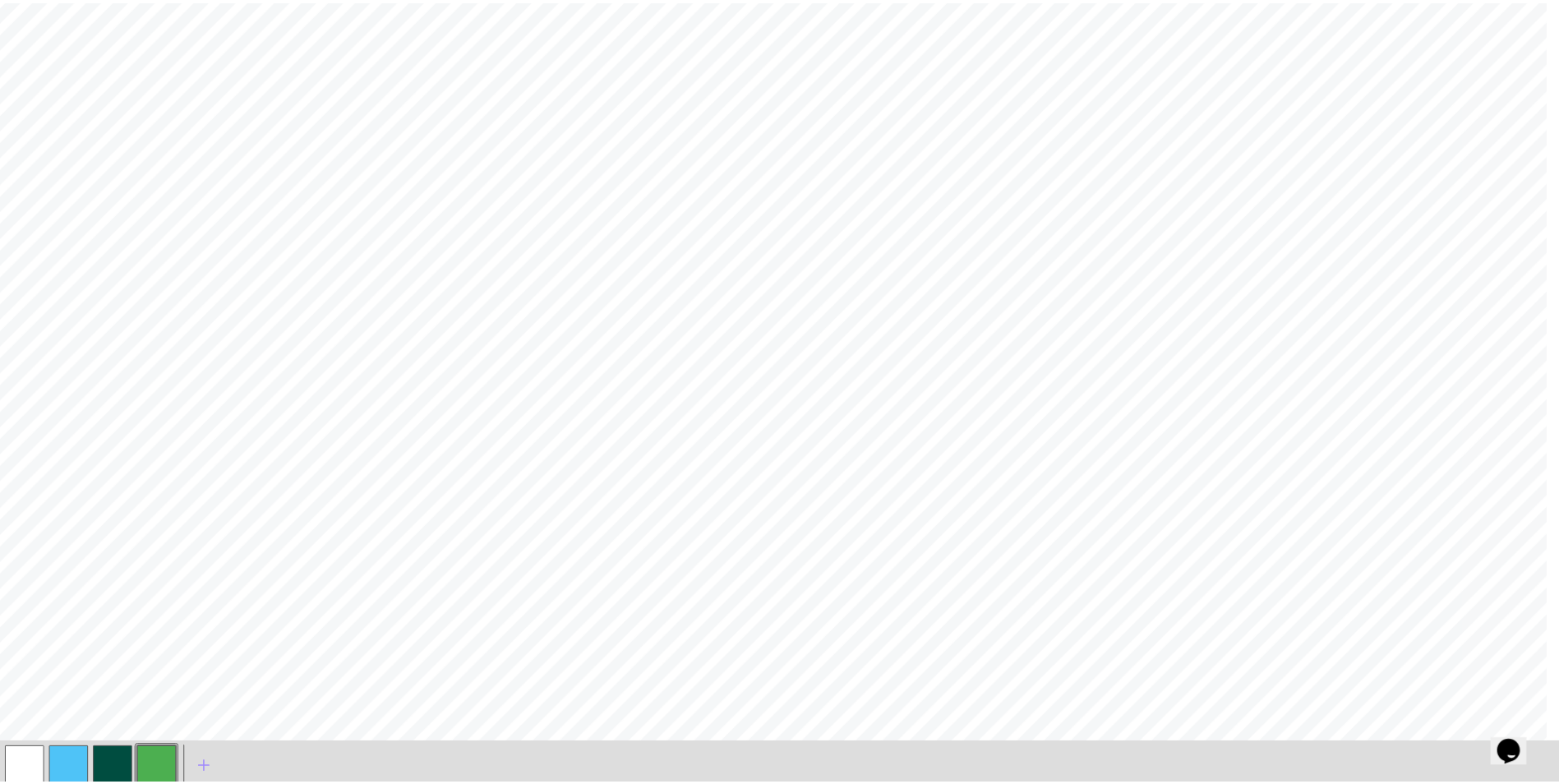
scroll to position [737, 0]
click at [207, 766] on span "add" at bounding box center [206, 763] width 20 height 23
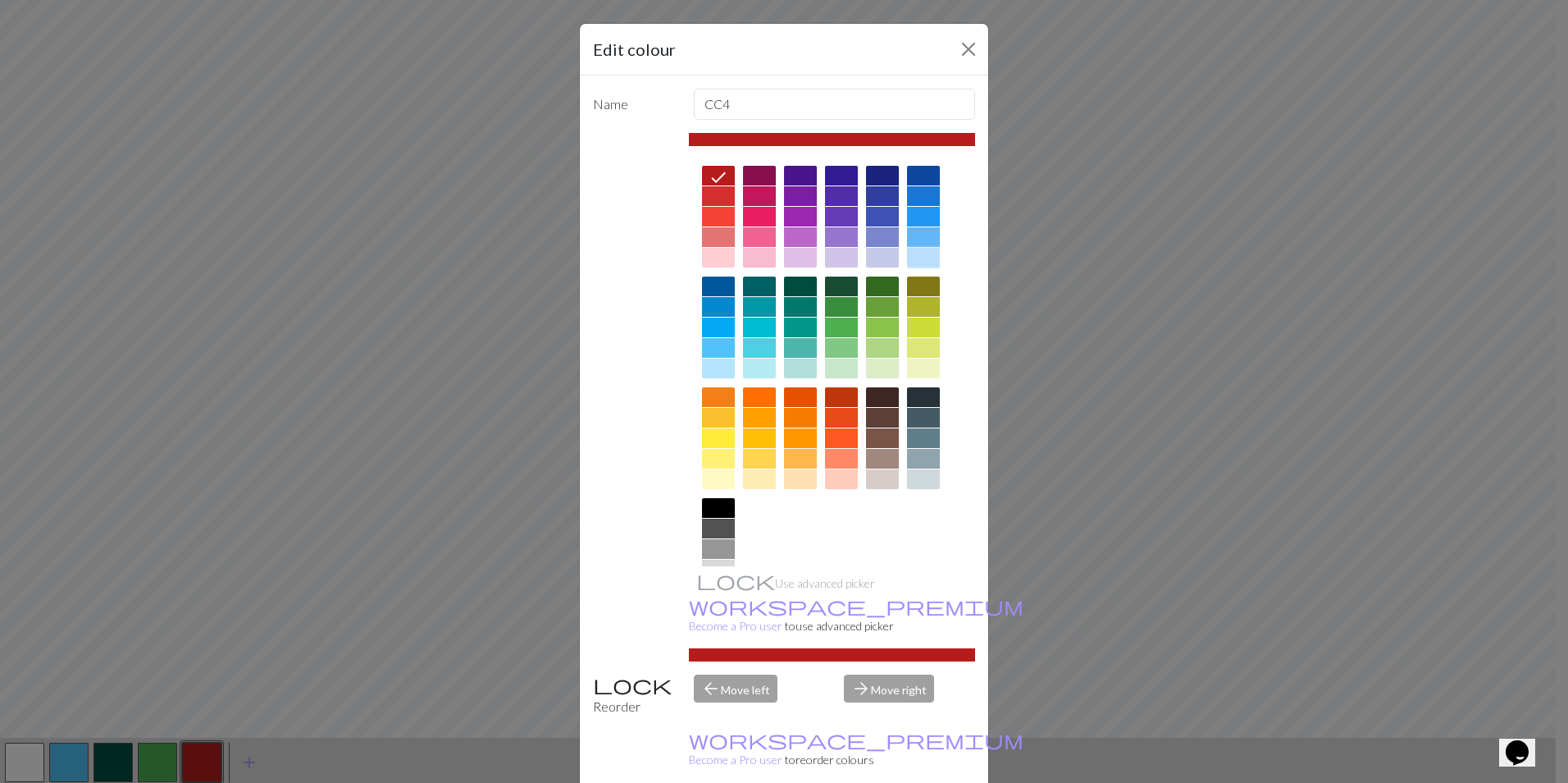
click at [914, 256] on div at bounding box center [924, 258] width 33 height 20
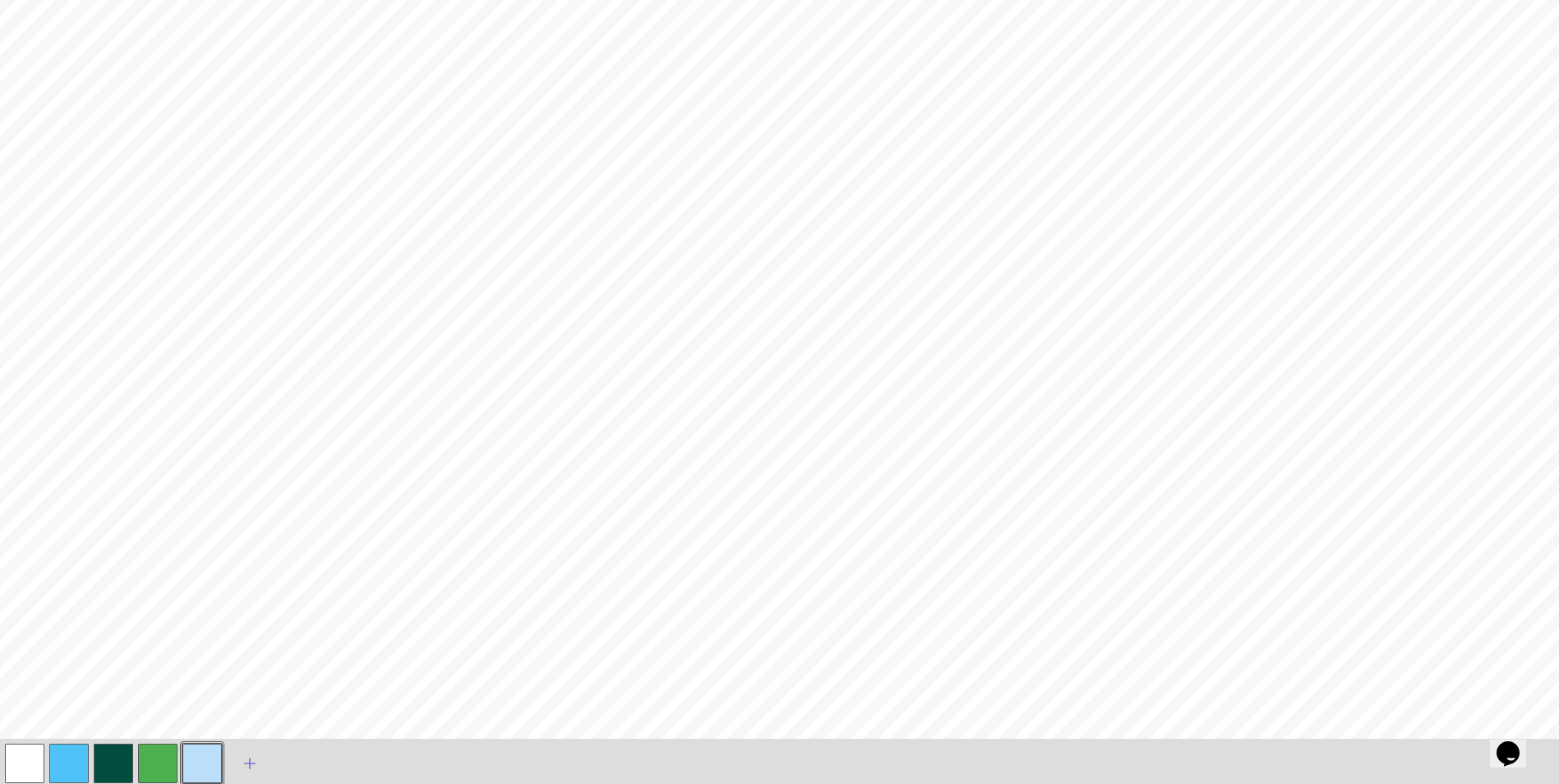
click at [249, 769] on span "add" at bounding box center [250, 763] width 20 height 23
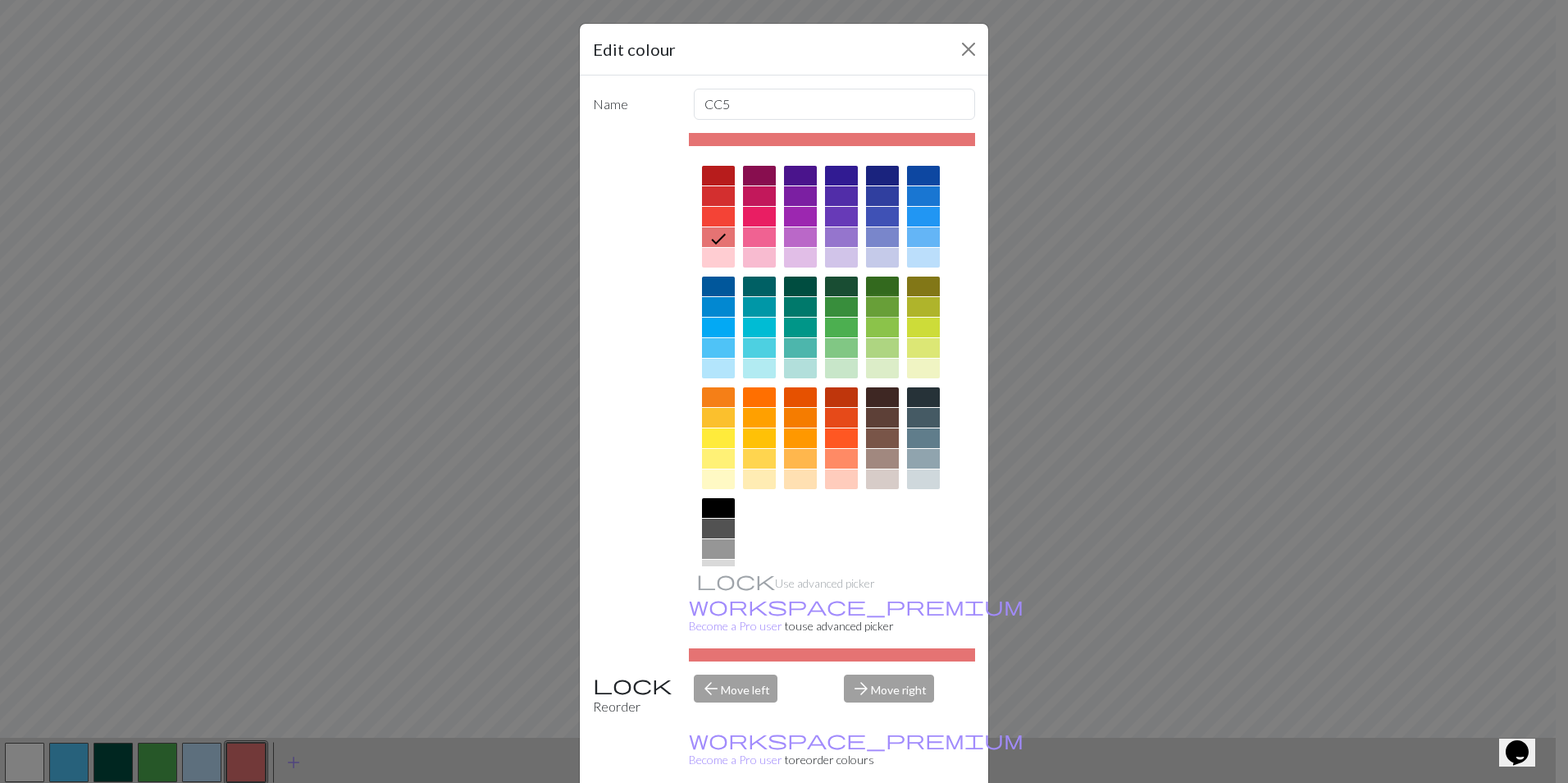
click at [885, 306] on div at bounding box center [882, 307] width 33 height 20
